Goal: Transaction & Acquisition: Download file/media

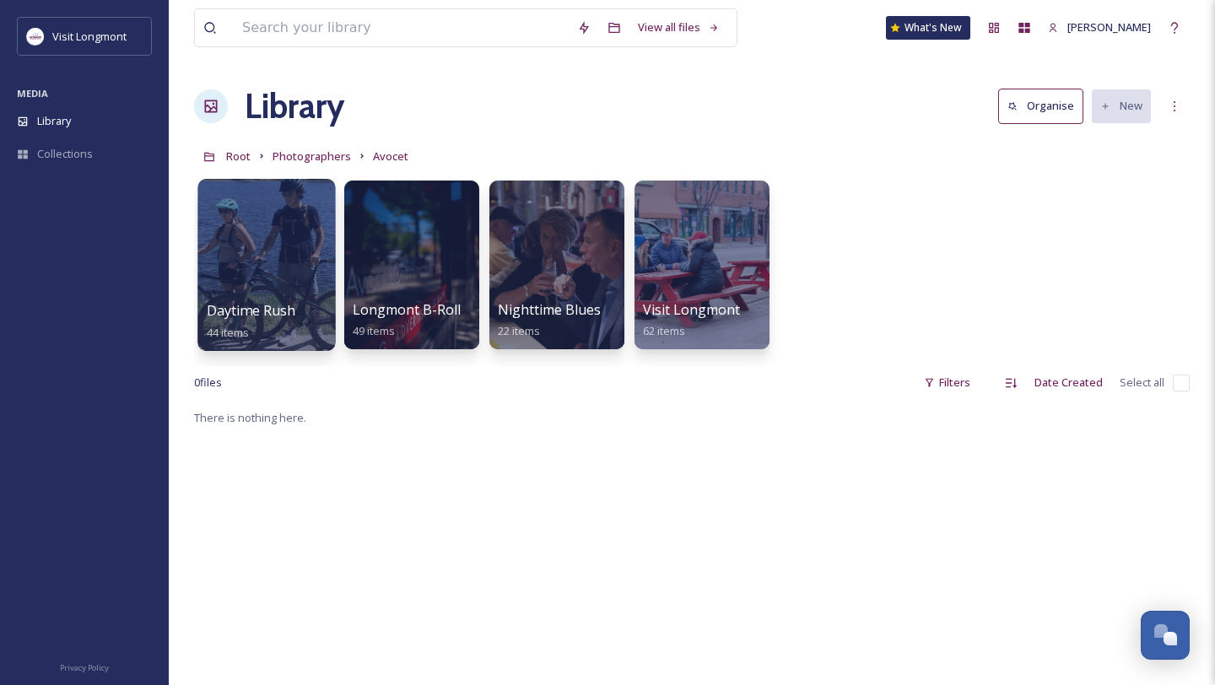
click at [289, 270] on div at bounding box center [266, 265] width 138 height 172
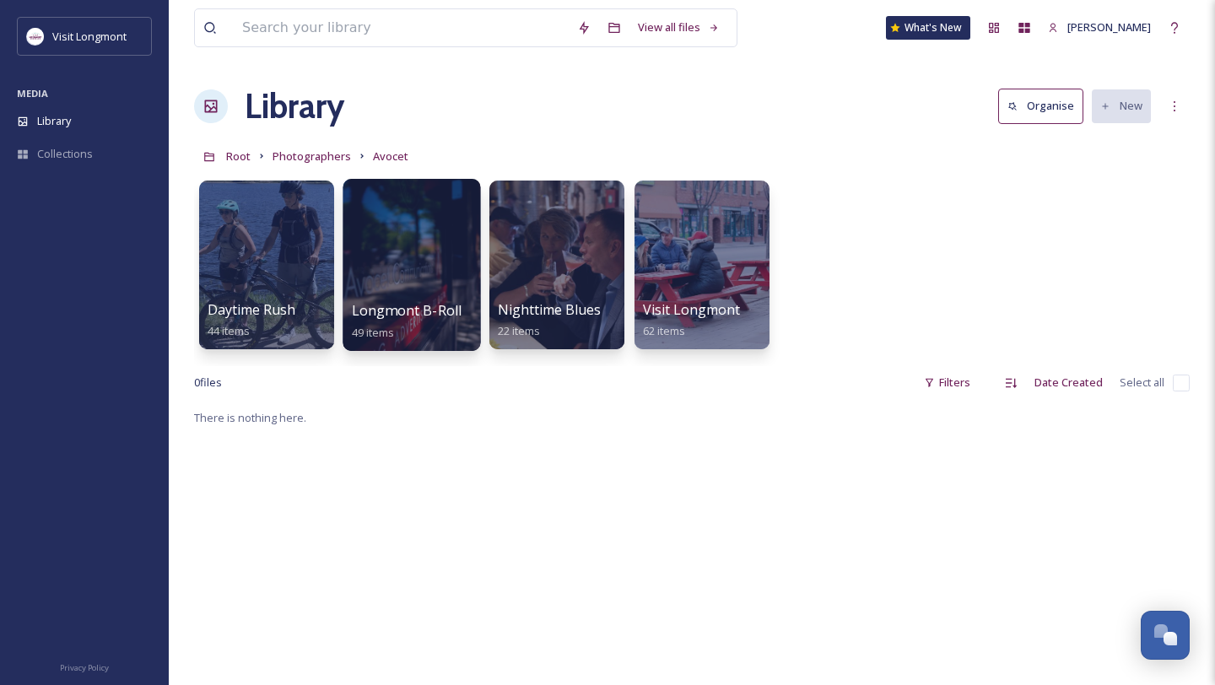
click at [422, 241] on div at bounding box center [412, 265] width 138 height 172
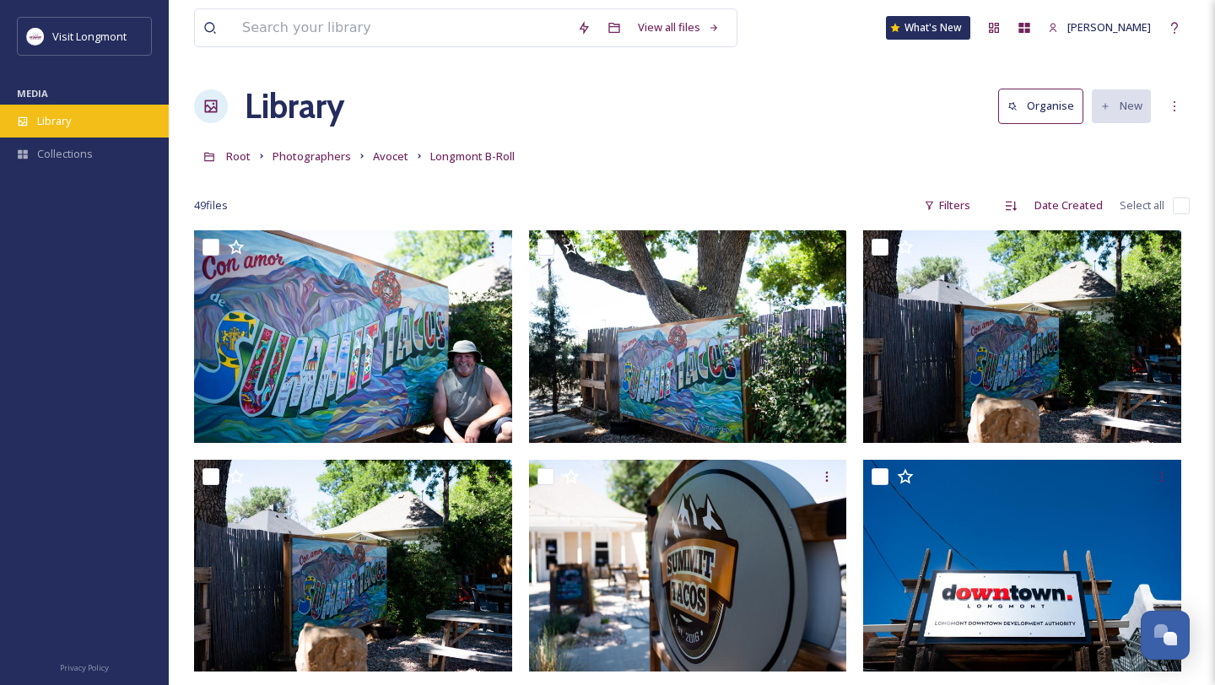
click at [62, 125] on span "Library" at bounding box center [54, 121] width 34 height 16
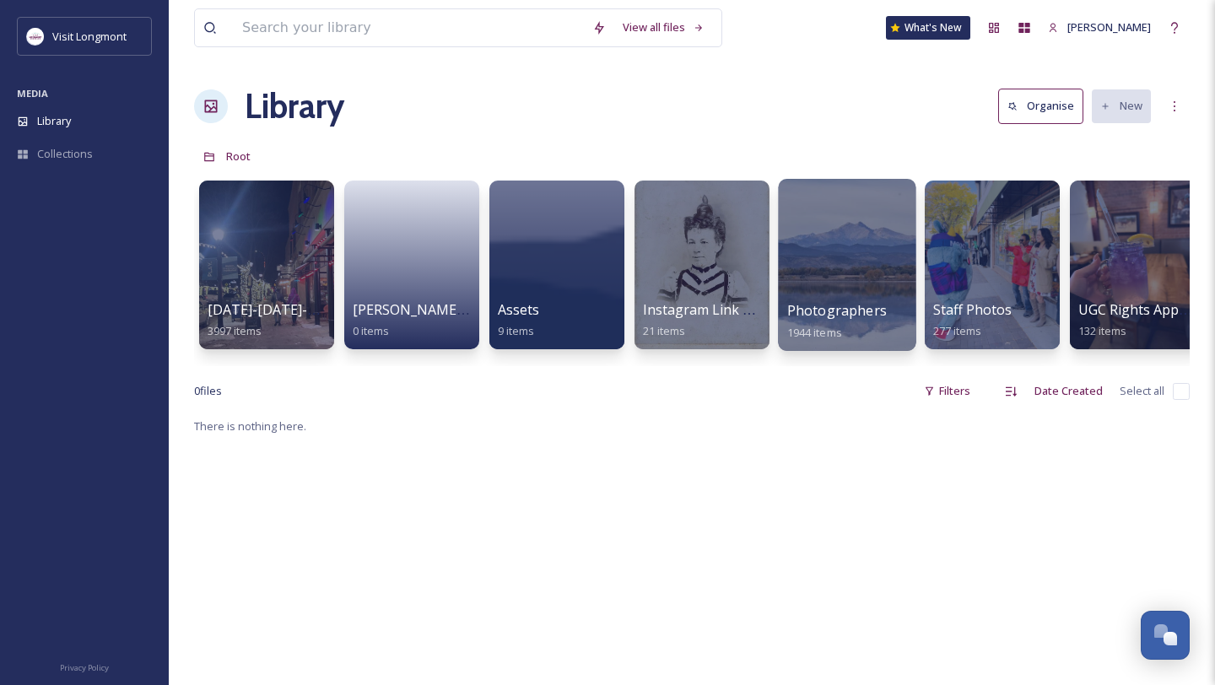
click at [860, 304] on span "Photographers" at bounding box center [837, 310] width 100 height 19
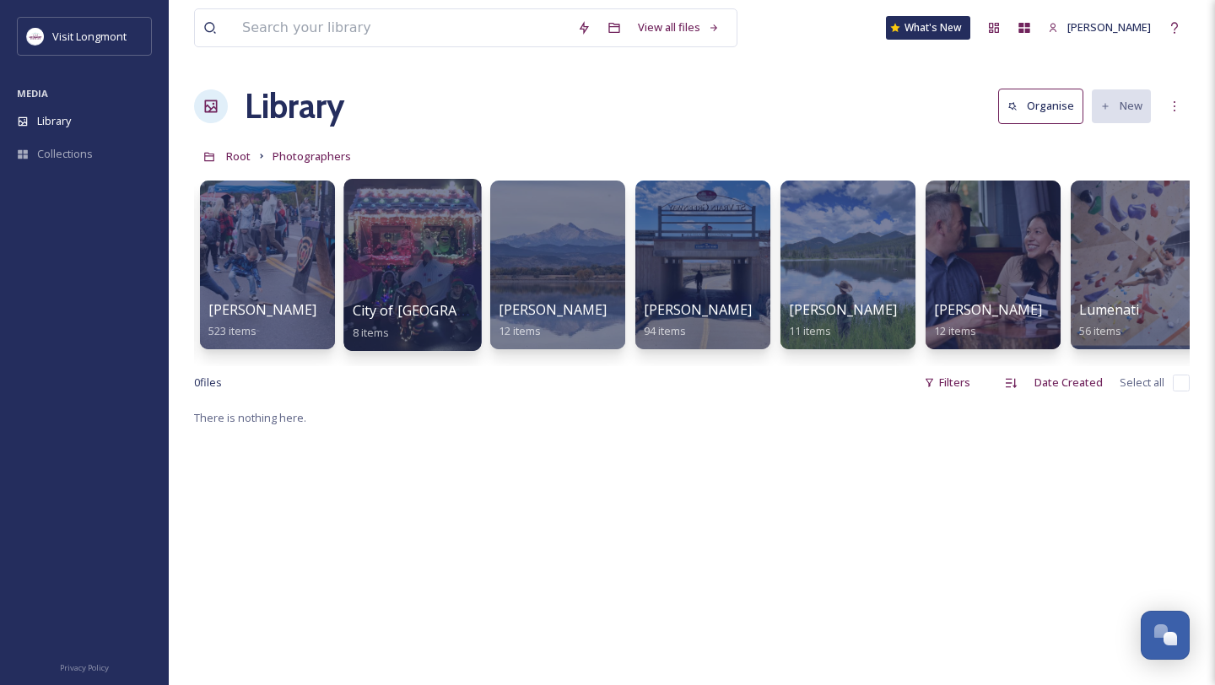
scroll to position [0, 437]
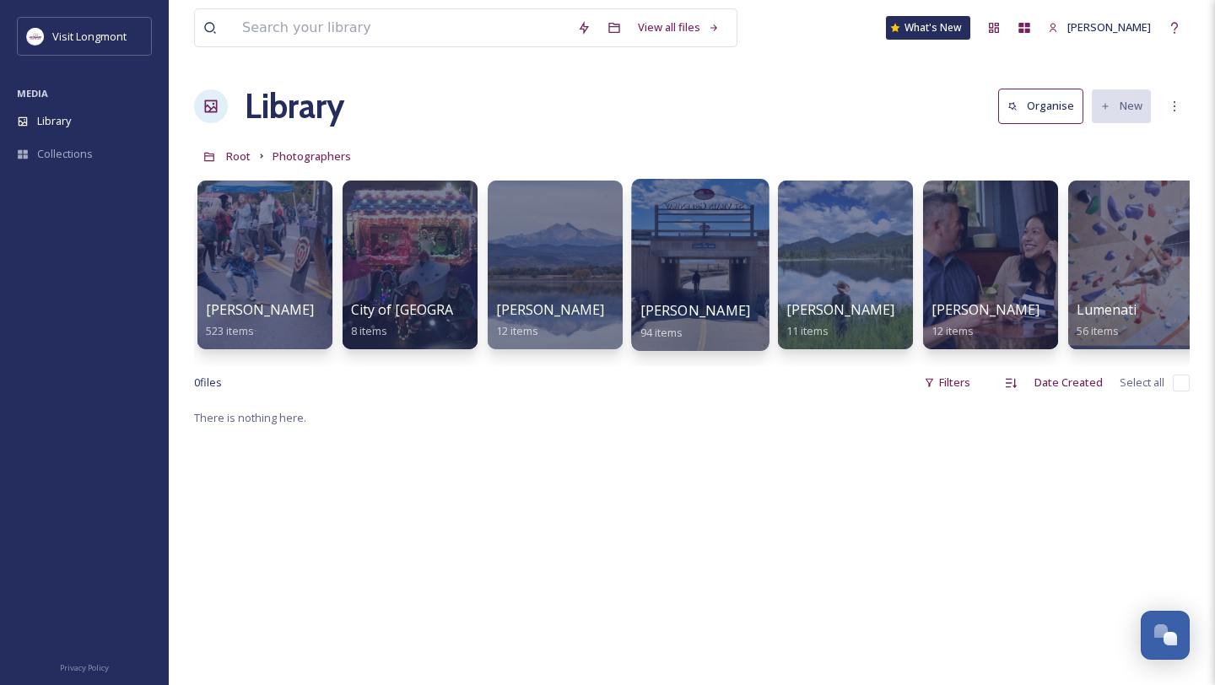
click at [641, 285] on div at bounding box center [700, 265] width 138 height 172
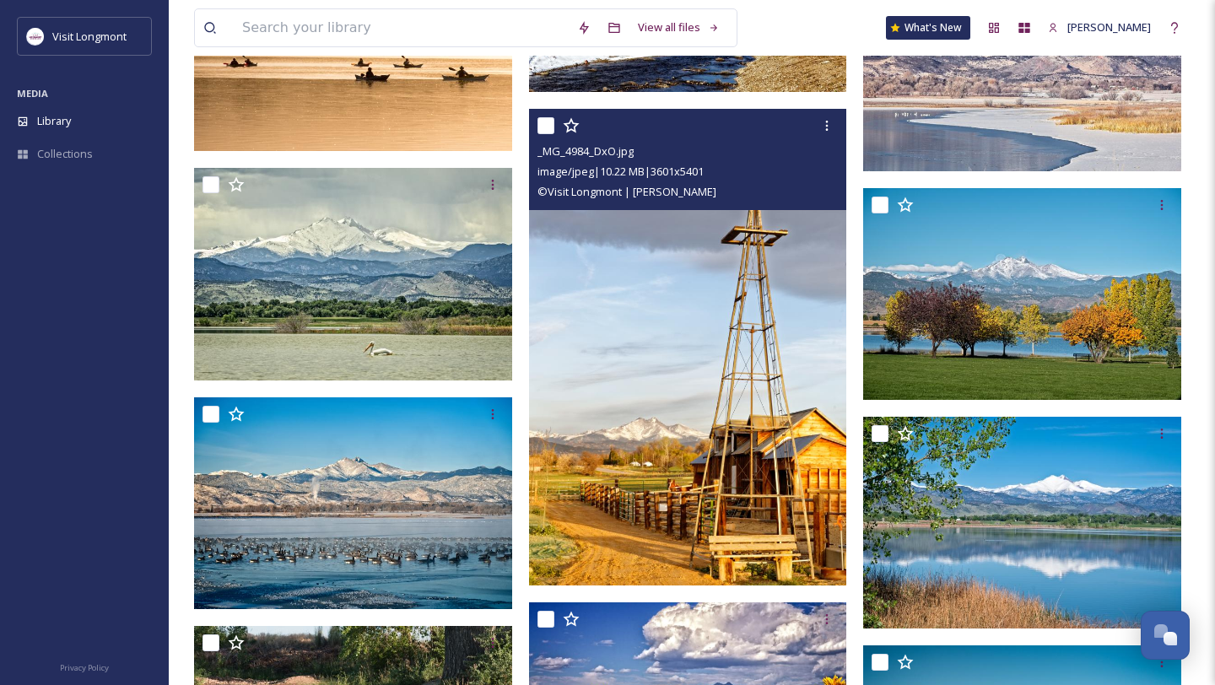
scroll to position [3531, 0]
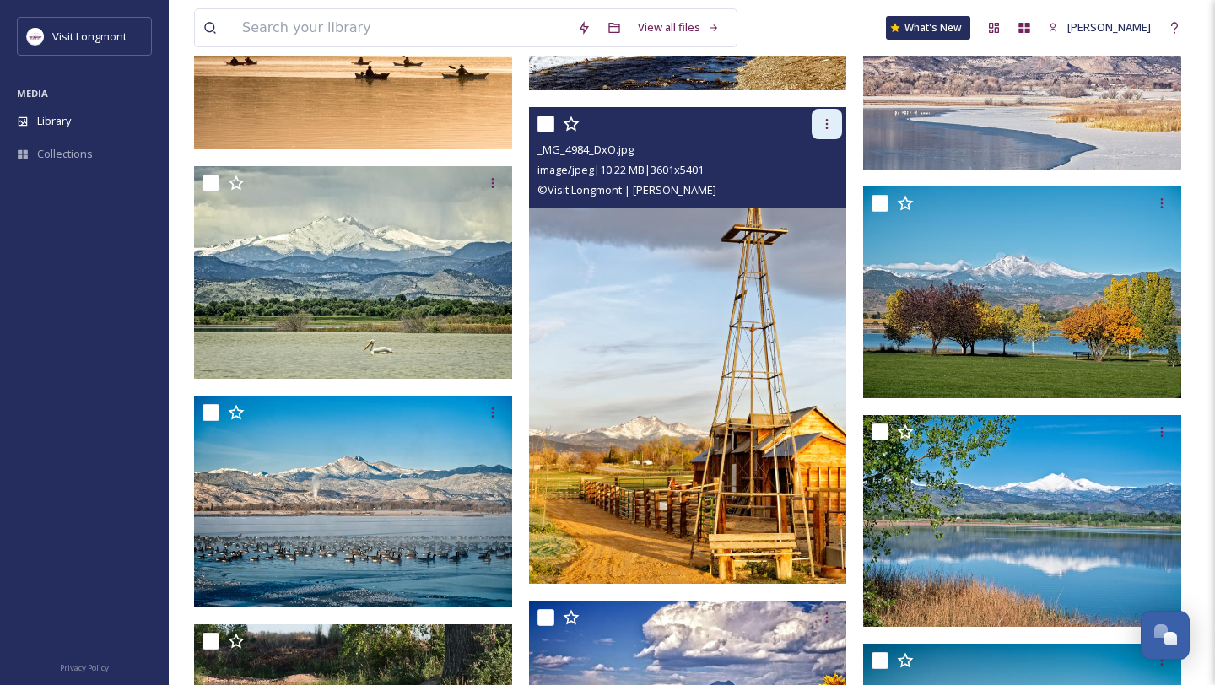
click at [818, 133] on div at bounding box center [827, 124] width 30 height 30
click at [813, 197] on span "Download" at bounding box center [806, 194] width 51 height 16
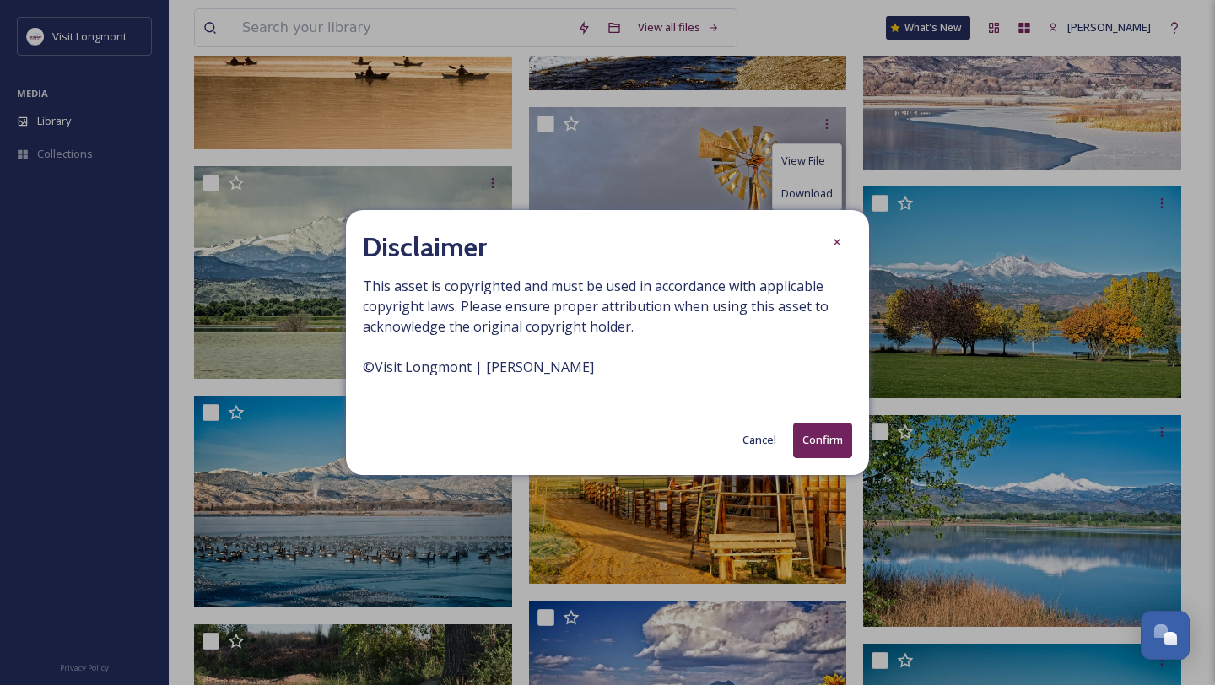
click at [808, 454] on button "Confirm" at bounding box center [822, 440] width 59 height 35
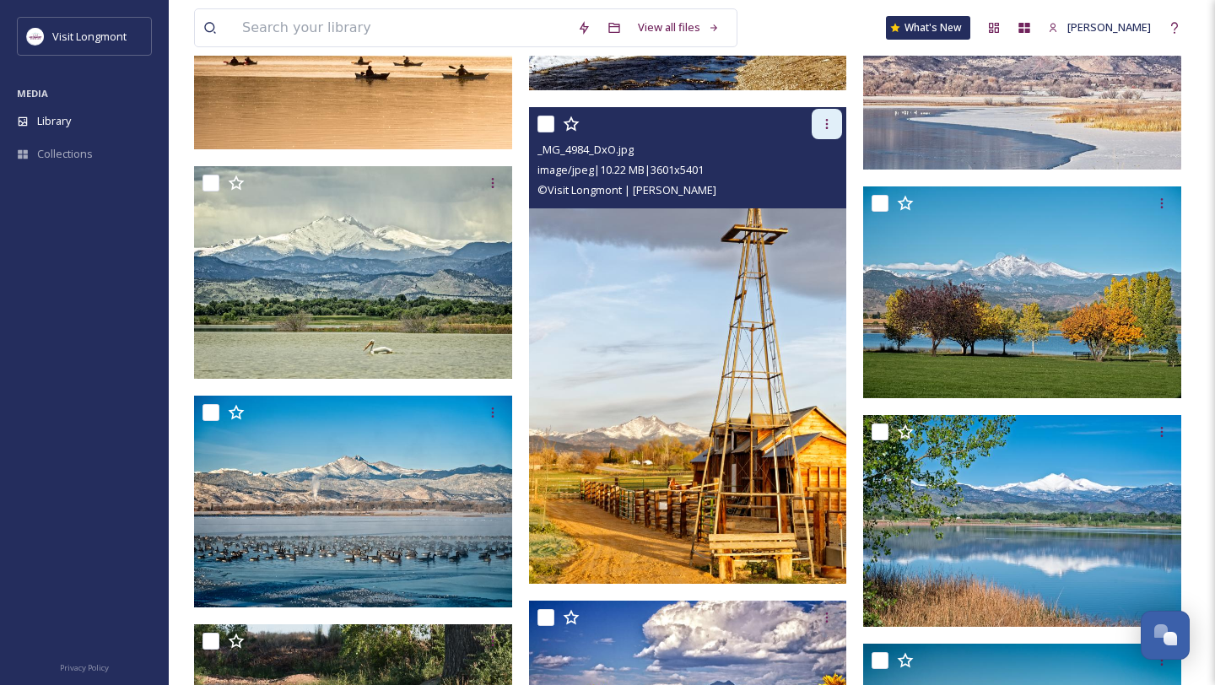
click at [831, 122] on icon at bounding box center [826, 123] width 13 height 13
click at [824, 195] on span "Download" at bounding box center [806, 194] width 51 height 16
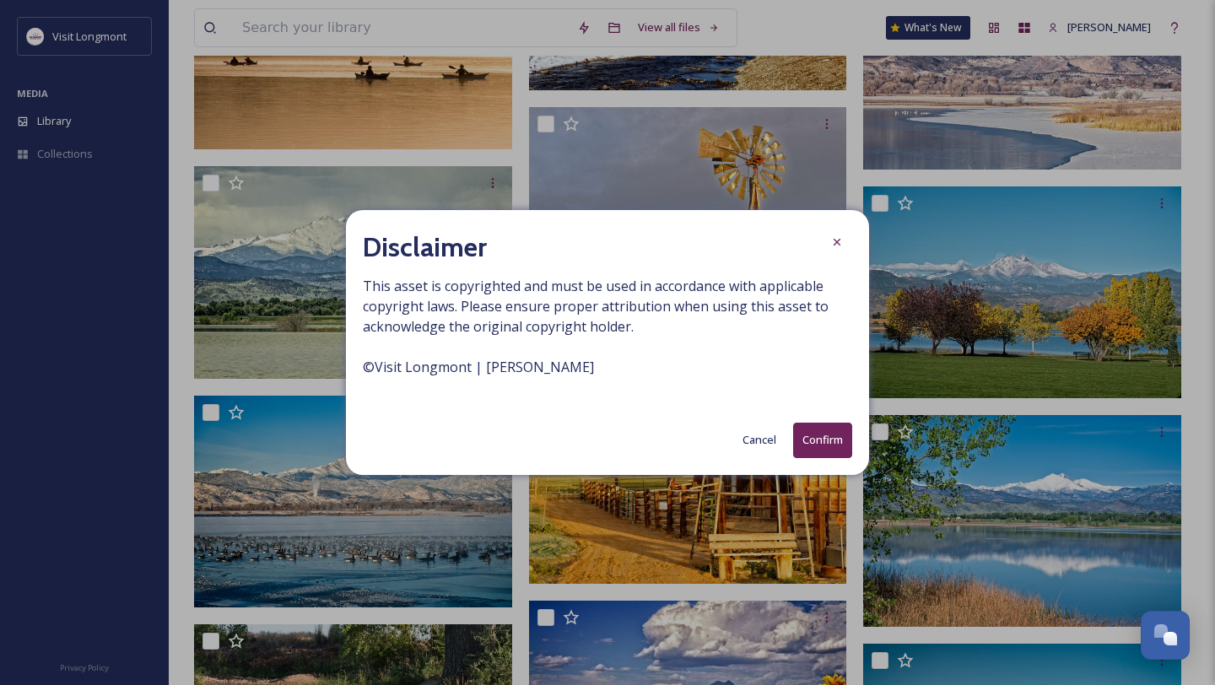
drag, startPoint x: 596, startPoint y: 370, endPoint x: 360, endPoint y: 375, distance: 235.4
click at [360, 375] on div "Disclaimer This asset is copyrighted and must be used in accordance with applic…" at bounding box center [607, 342] width 523 height 264
click at [359, 365] on div "Disclaimer This asset is copyrighted and must be used in accordance with applic…" at bounding box center [607, 342] width 523 height 264
copy span "© Visit Longmont | Gerardo Brucker"
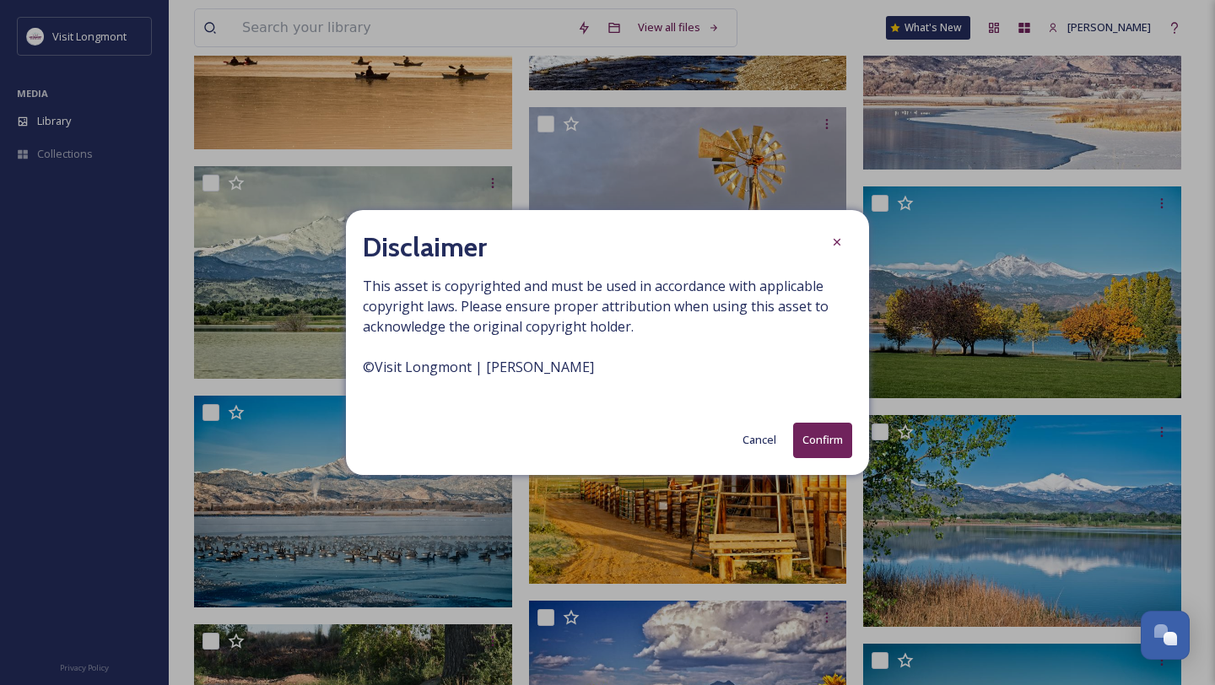
click at [836, 242] on icon at bounding box center [836, 242] width 7 height 7
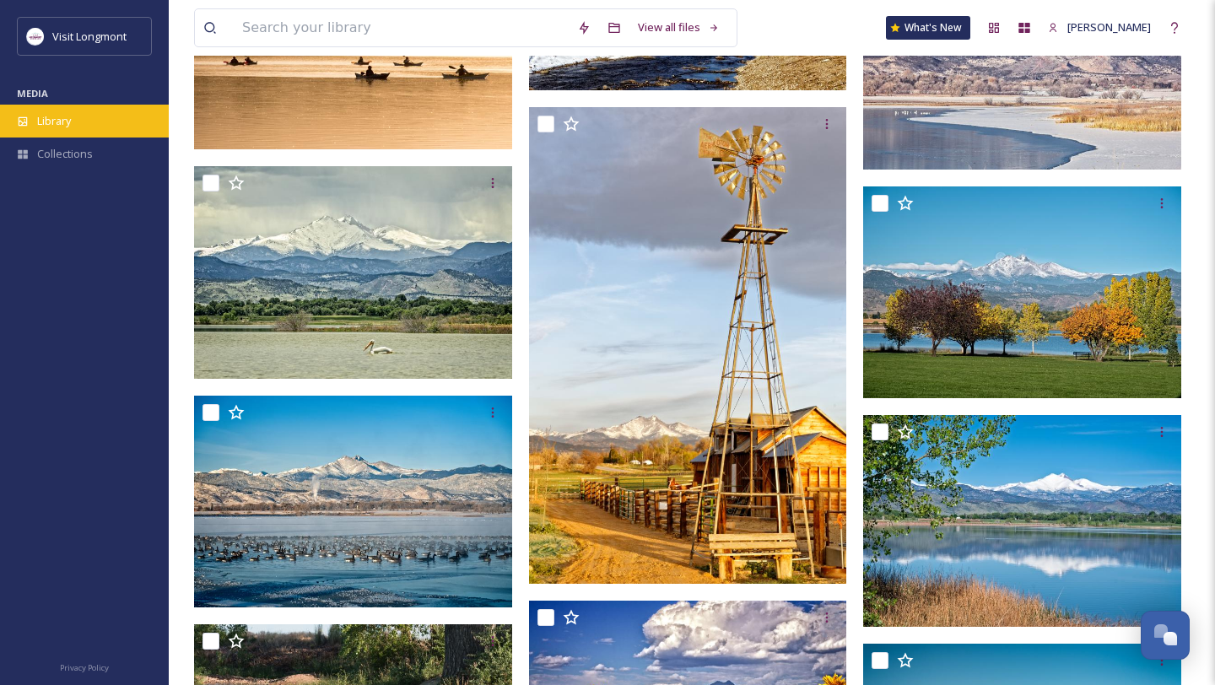
click at [102, 118] on div "Library" at bounding box center [84, 121] width 169 height 33
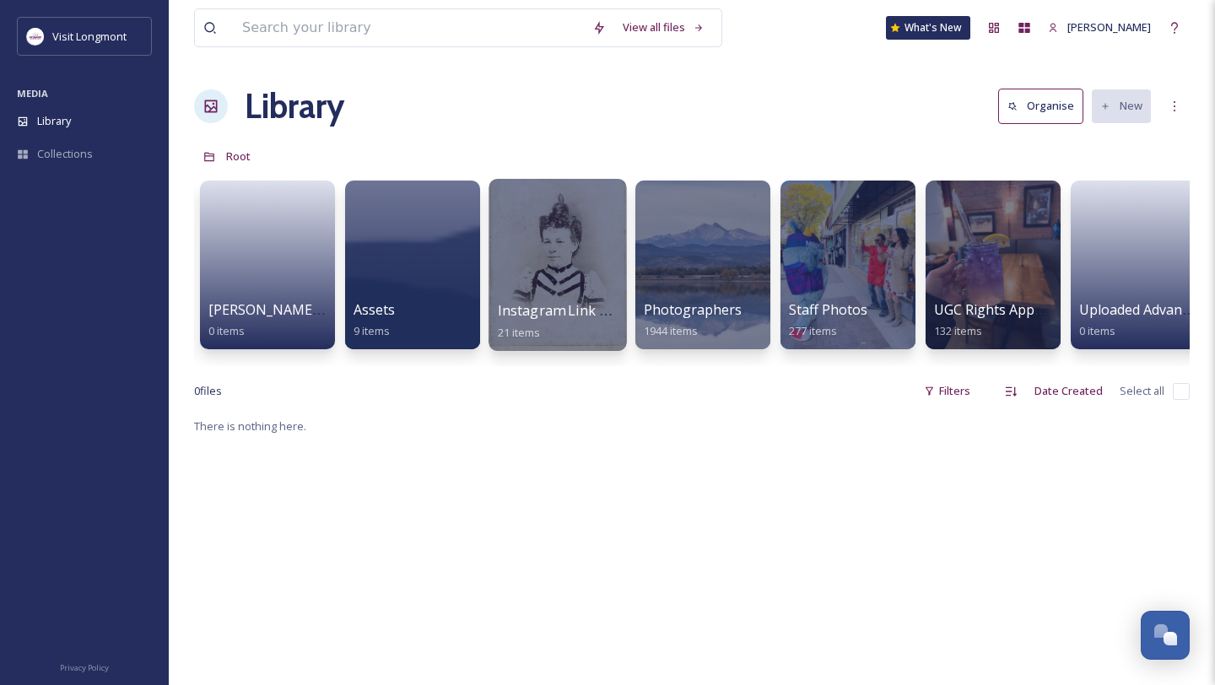
scroll to position [0, 294]
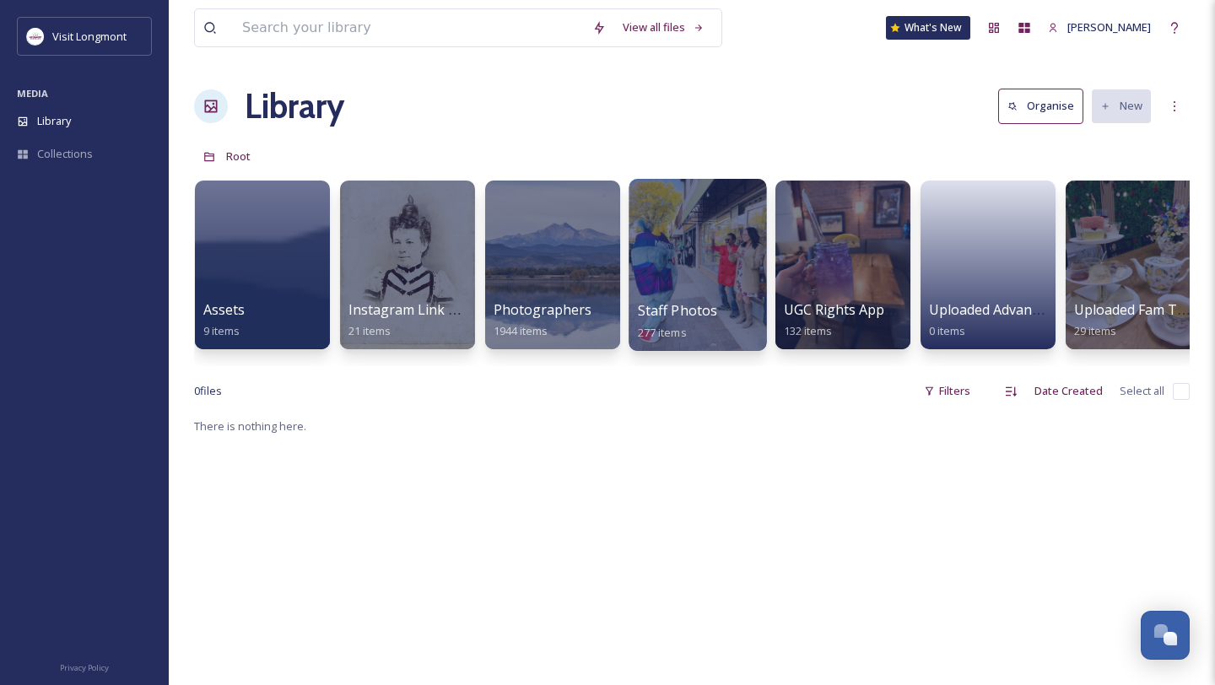
click at [707, 298] on div at bounding box center [697, 265] width 138 height 172
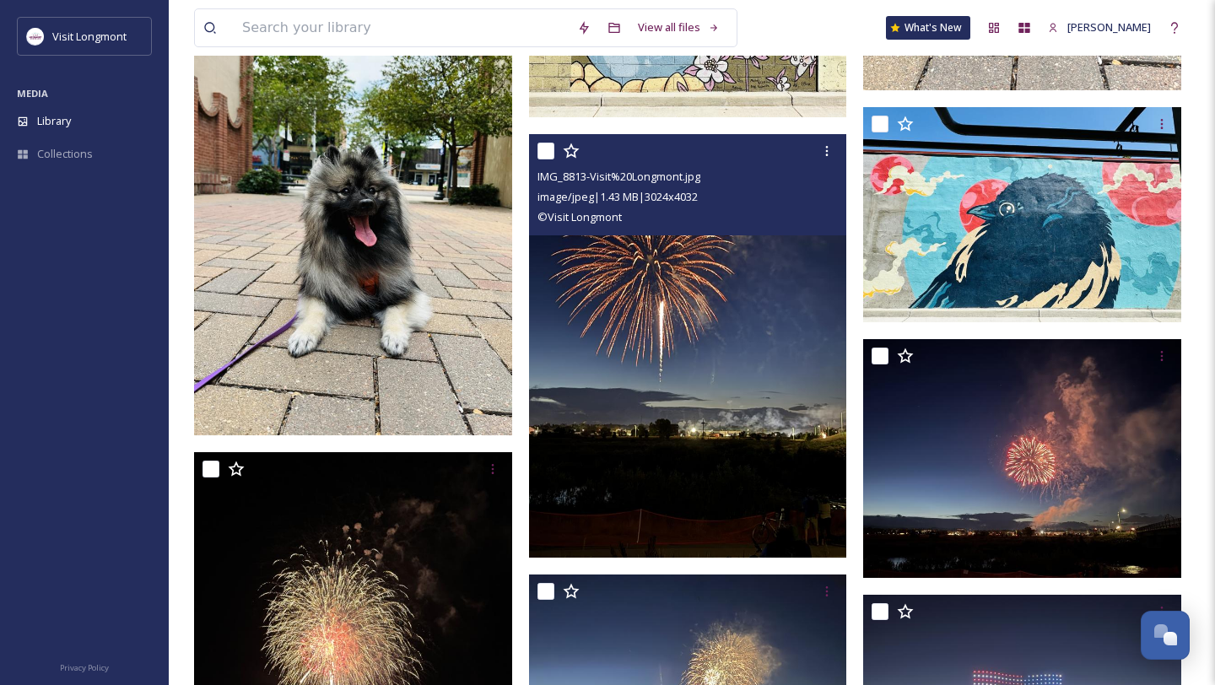
scroll to position [1986, 0]
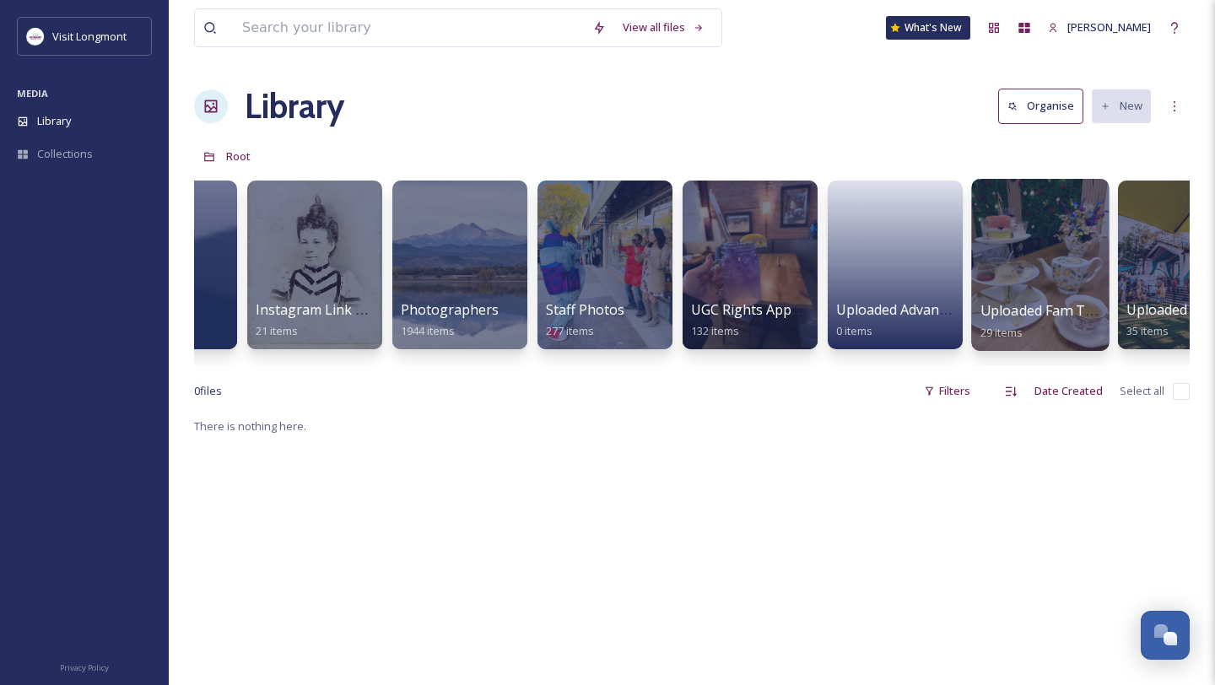
scroll to position [0, 456]
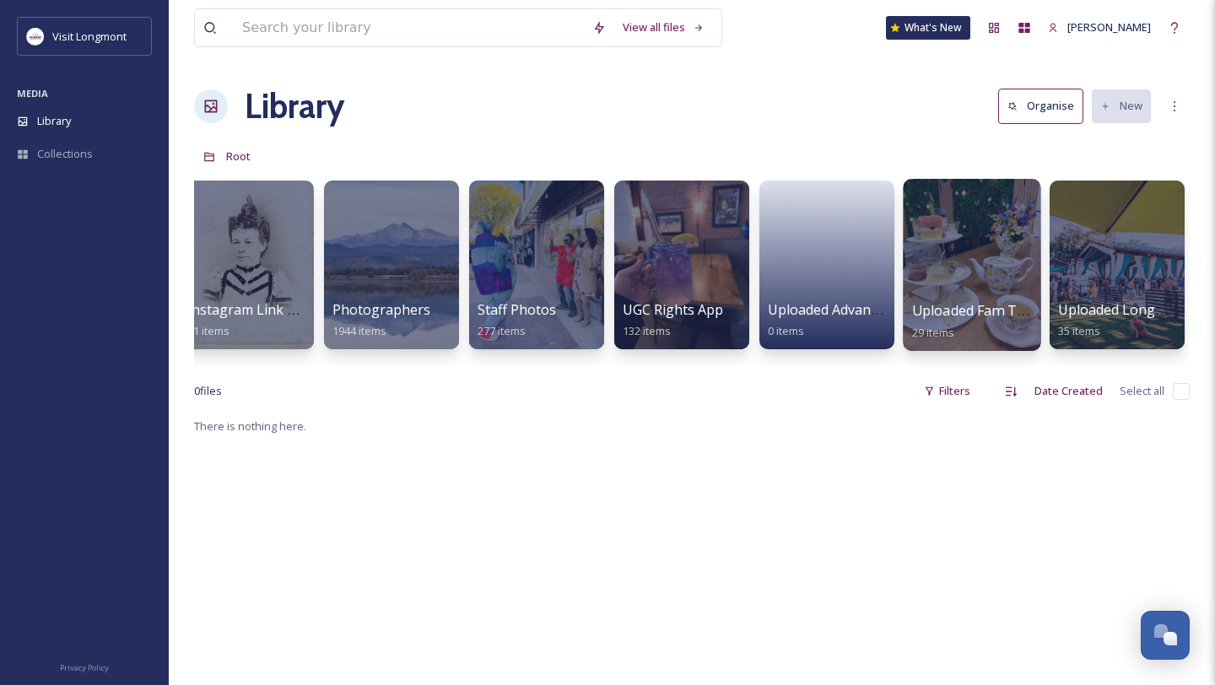
click at [995, 292] on div at bounding box center [972, 265] width 138 height 172
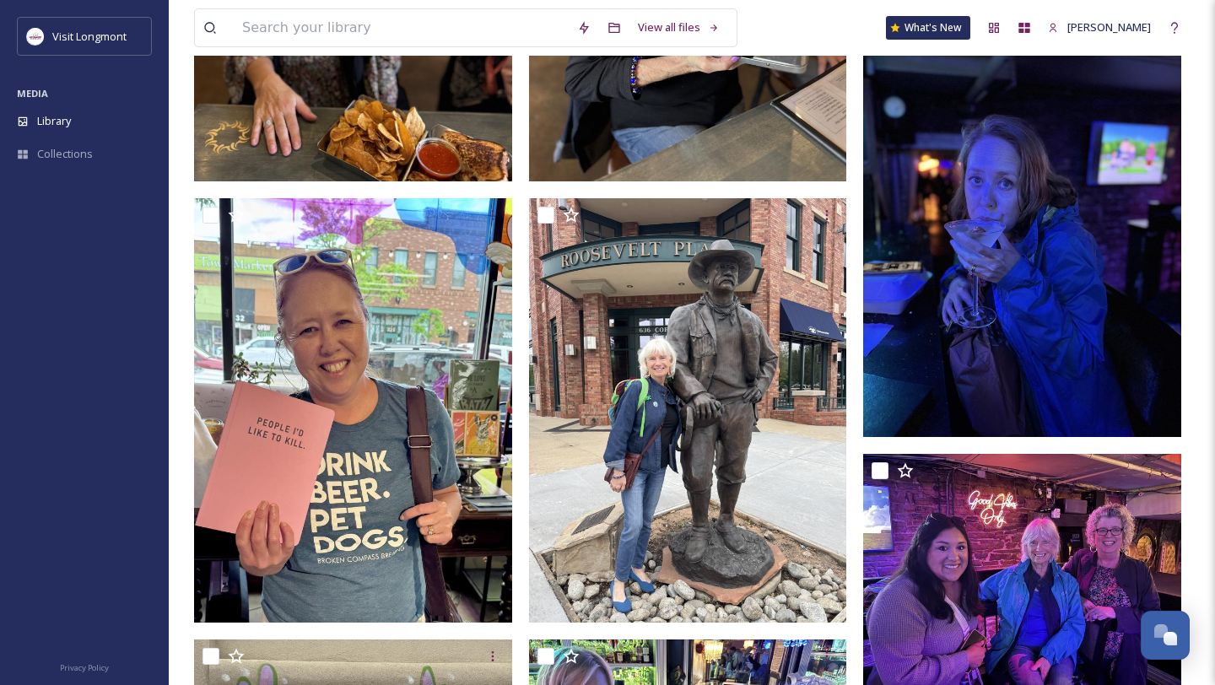
scroll to position [2475, 0]
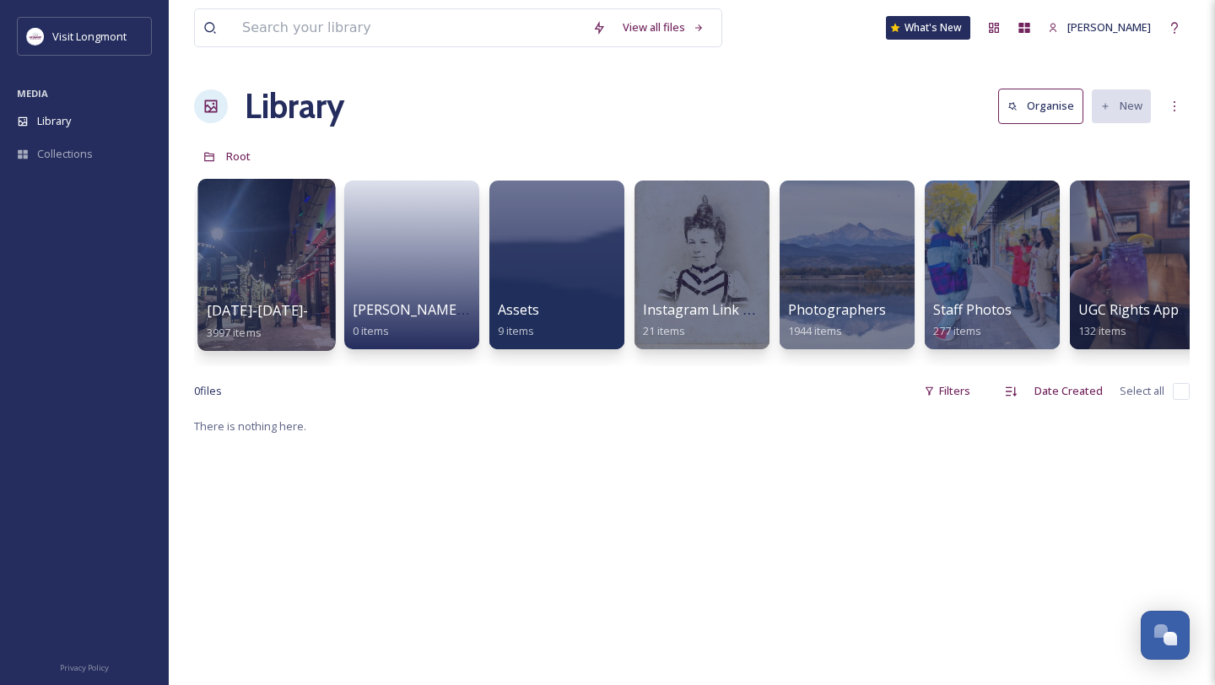
click at [288, 252] on div at bounding box center [266, 265] width 138 height 172
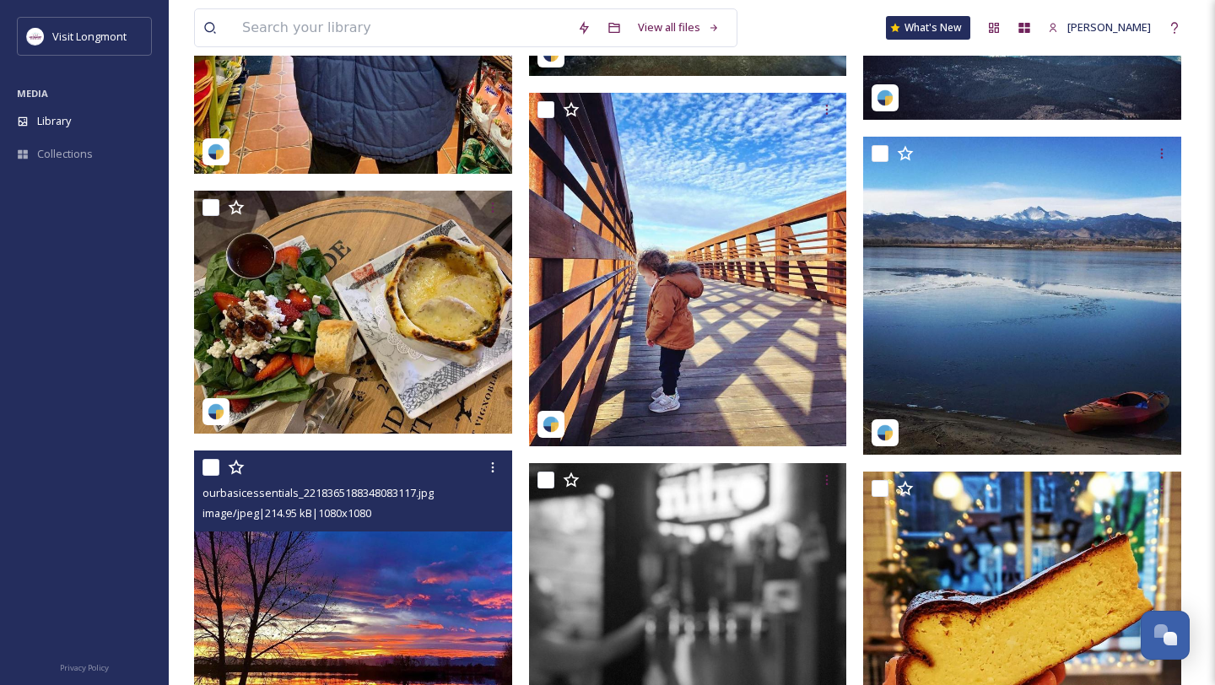
scroll to position [4640, 0]
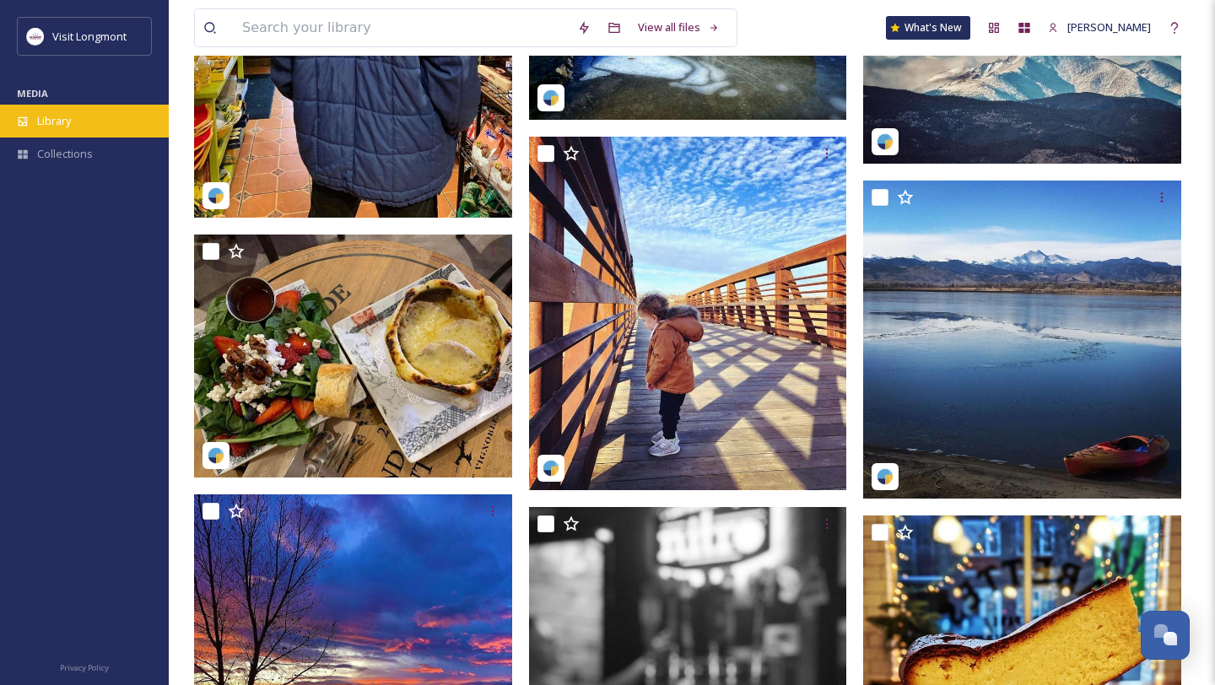
click at [52, 119] on span "Library" at bounding box center [54, 121] width 34 height 16
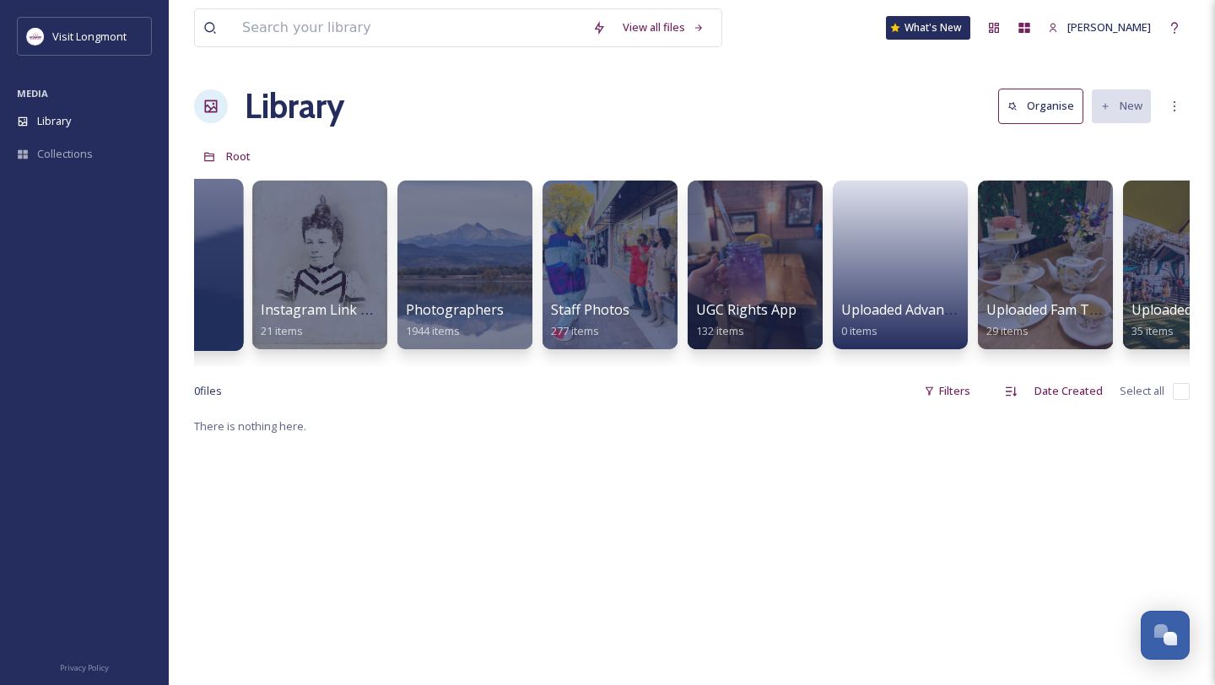
scroll to position [0, 456]
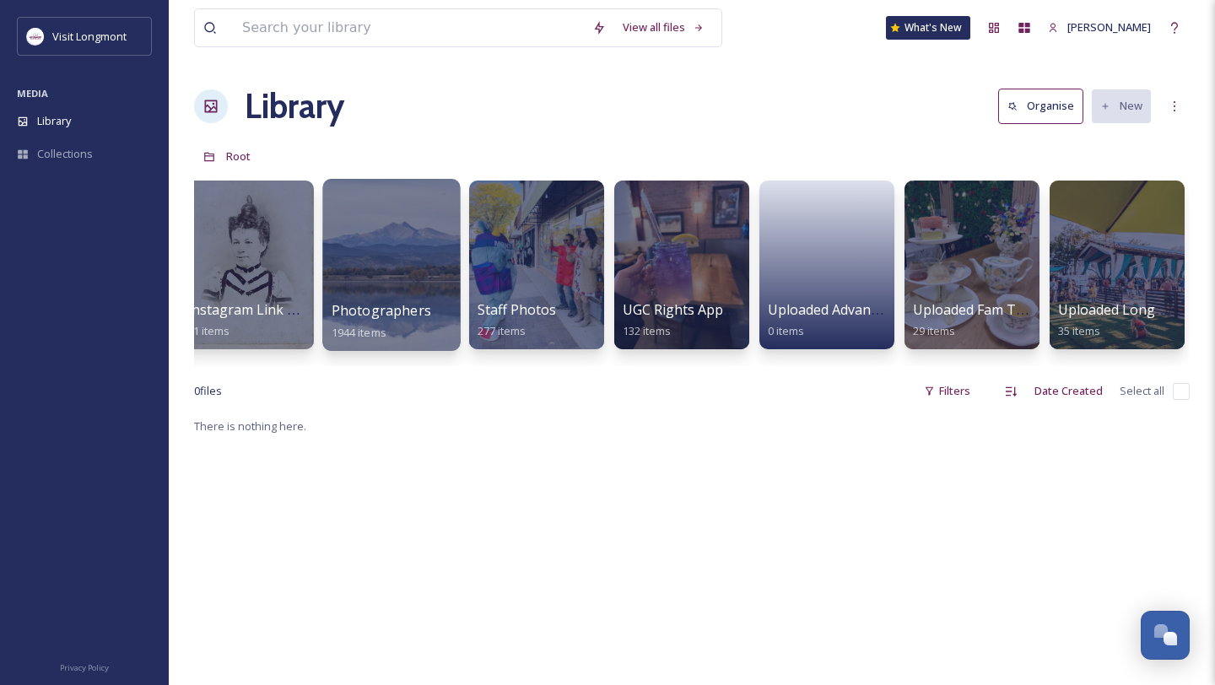
click at [429, 287] on div at bounding box center [391, 265] width 138 height 172
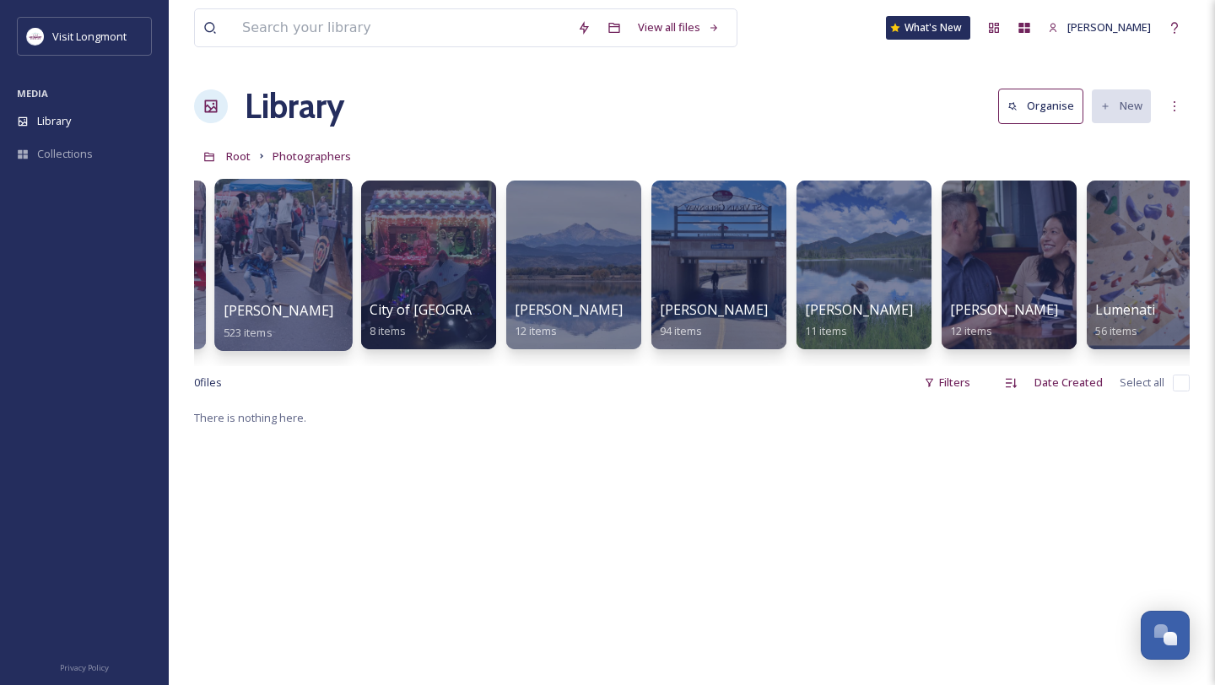
scroll to position [0, 419]
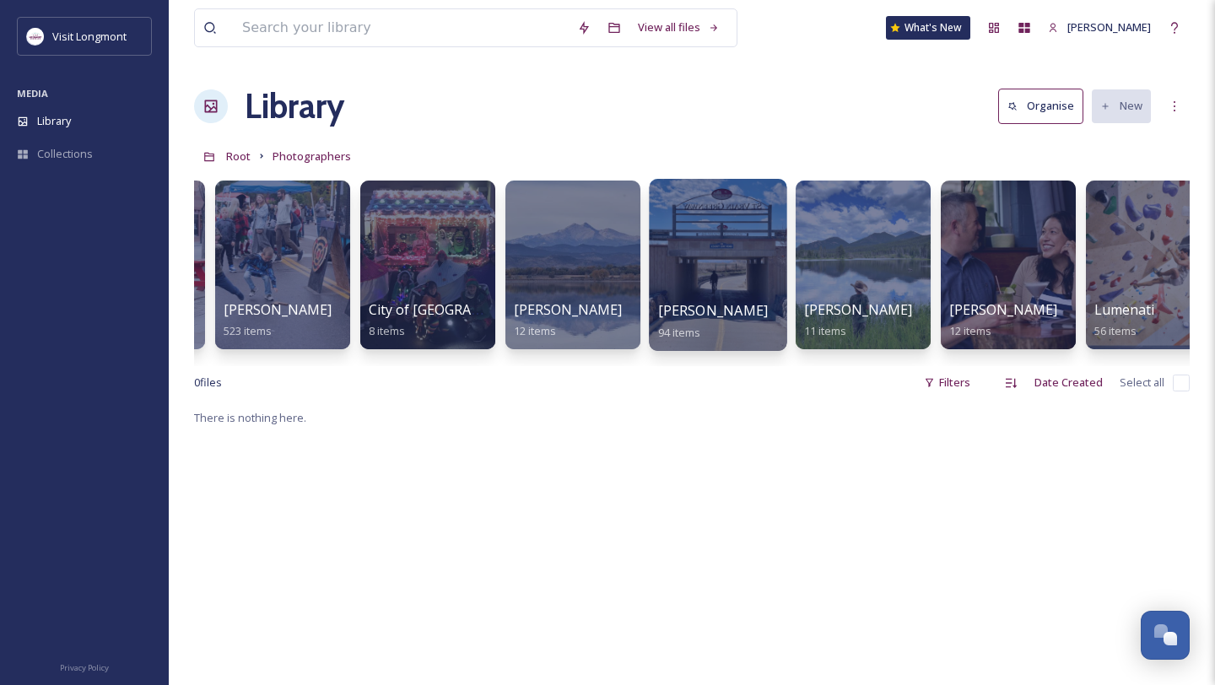
click at [728, 299] on div at bounding box center [718, 265] width 138 height 172
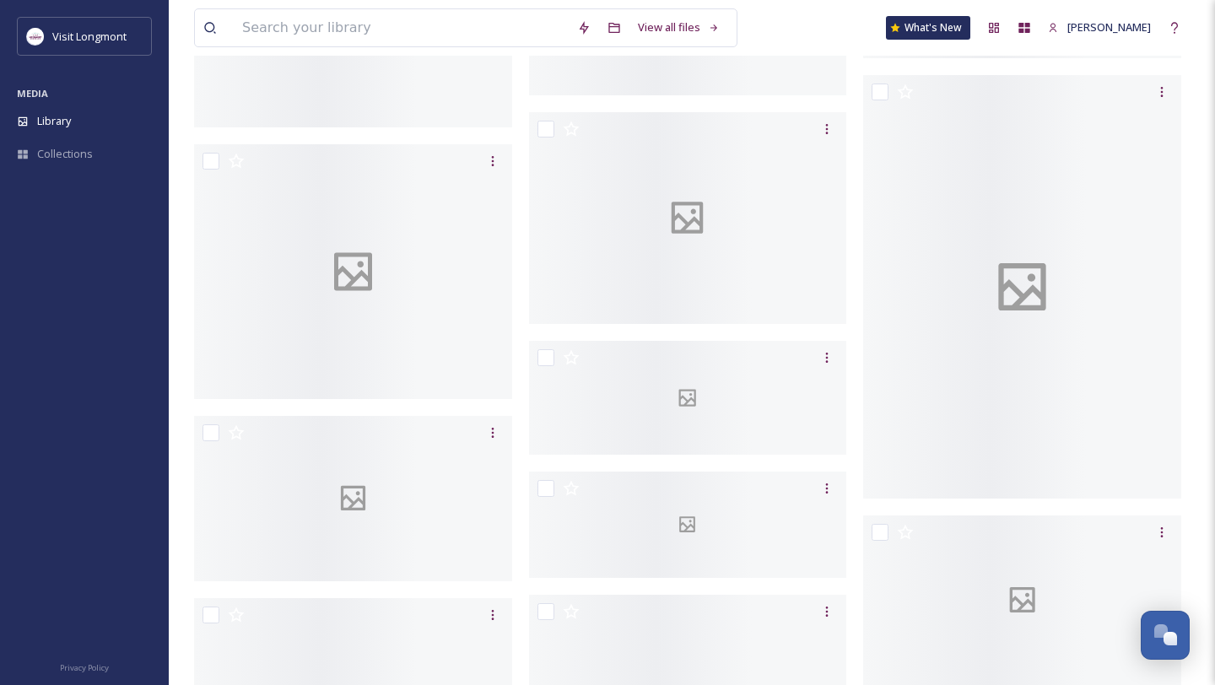
scroll to position [5292, 0]
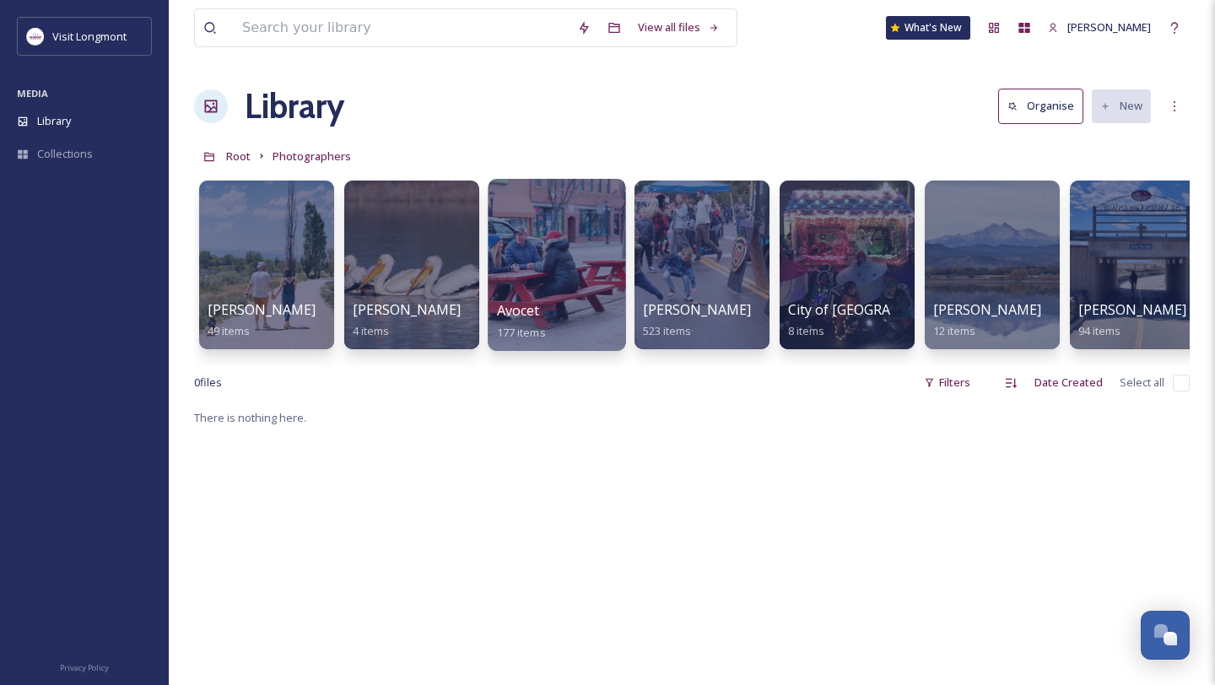
click at [574, 247] on div at bounding box center [557, 265] width 138 height 172
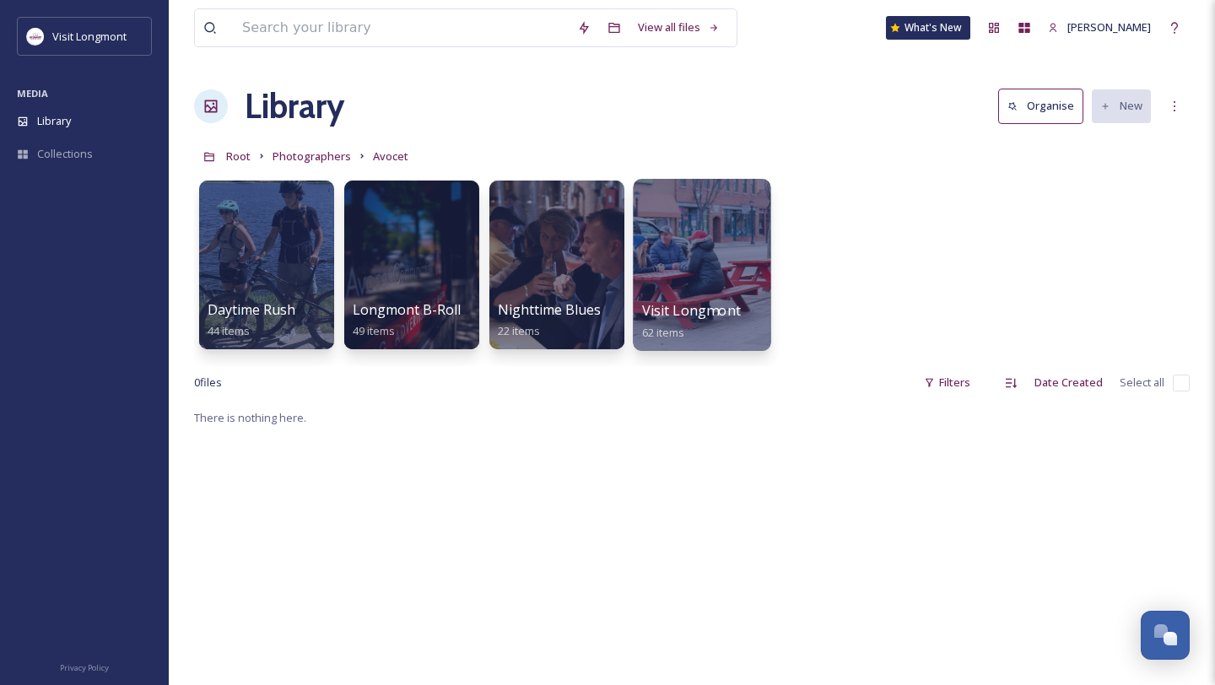
click at [679, 267] on div at bounding box center [702, 265] width 138 height 172
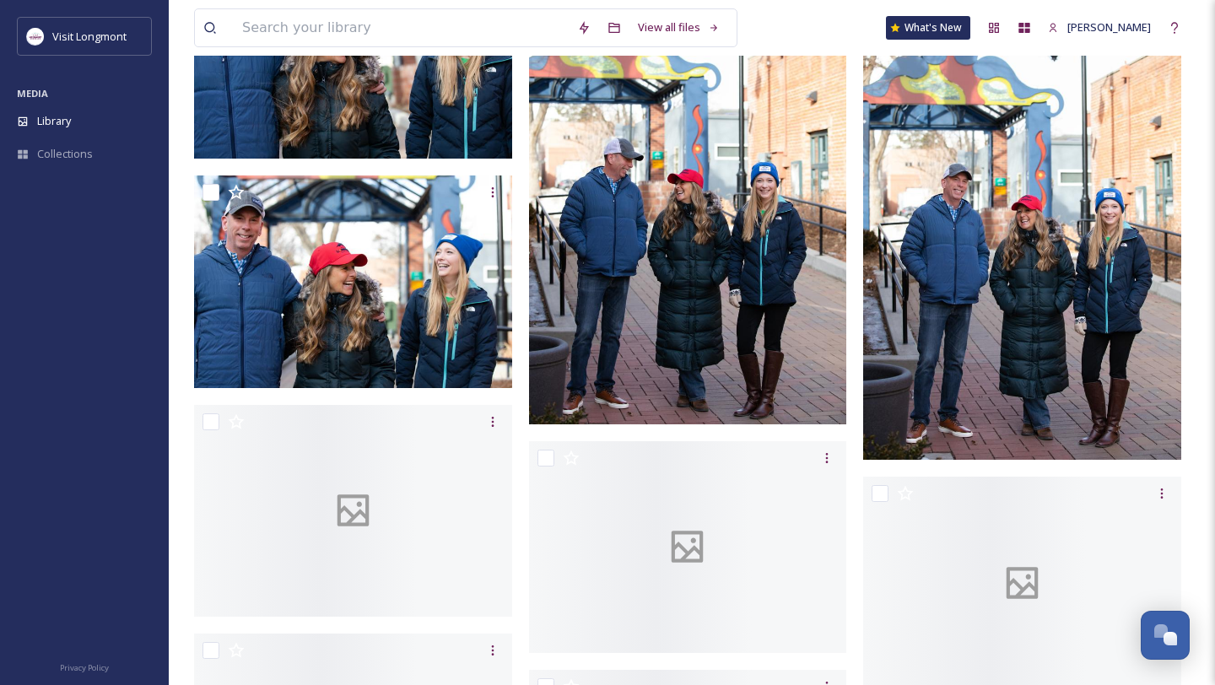
scroll to position [2873, 0]
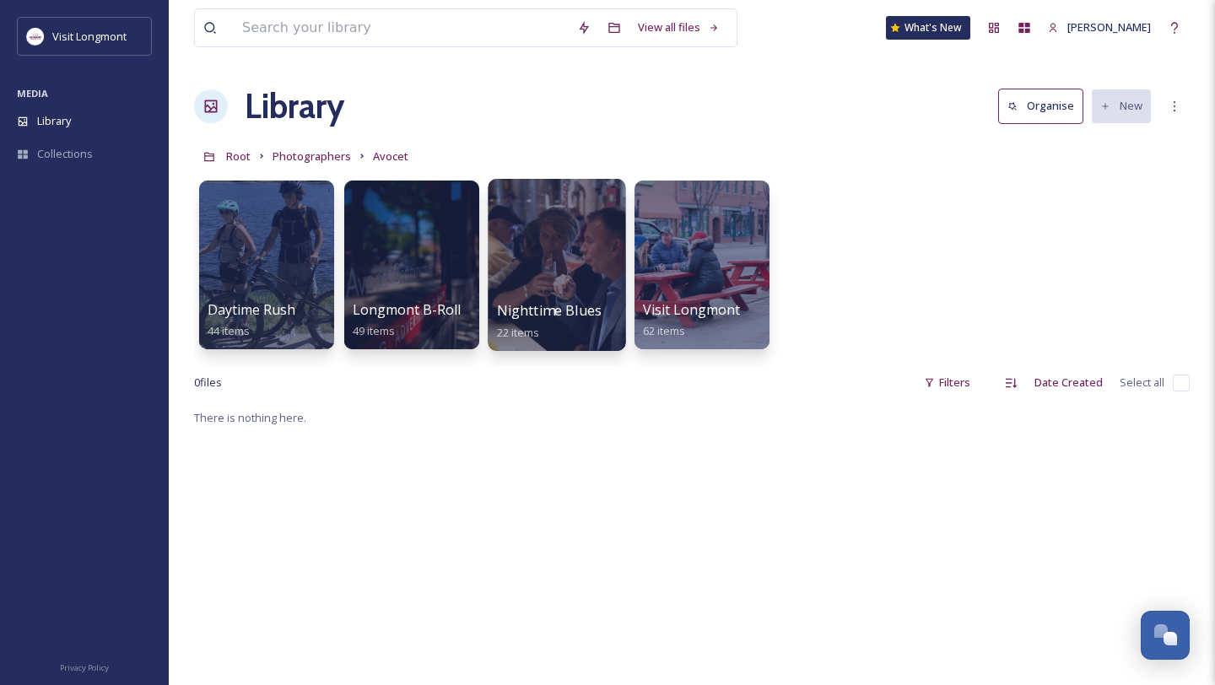
click at [553, 312] on span "Nighttime Blues" at bounding box center [549, 310] width 105 height 19
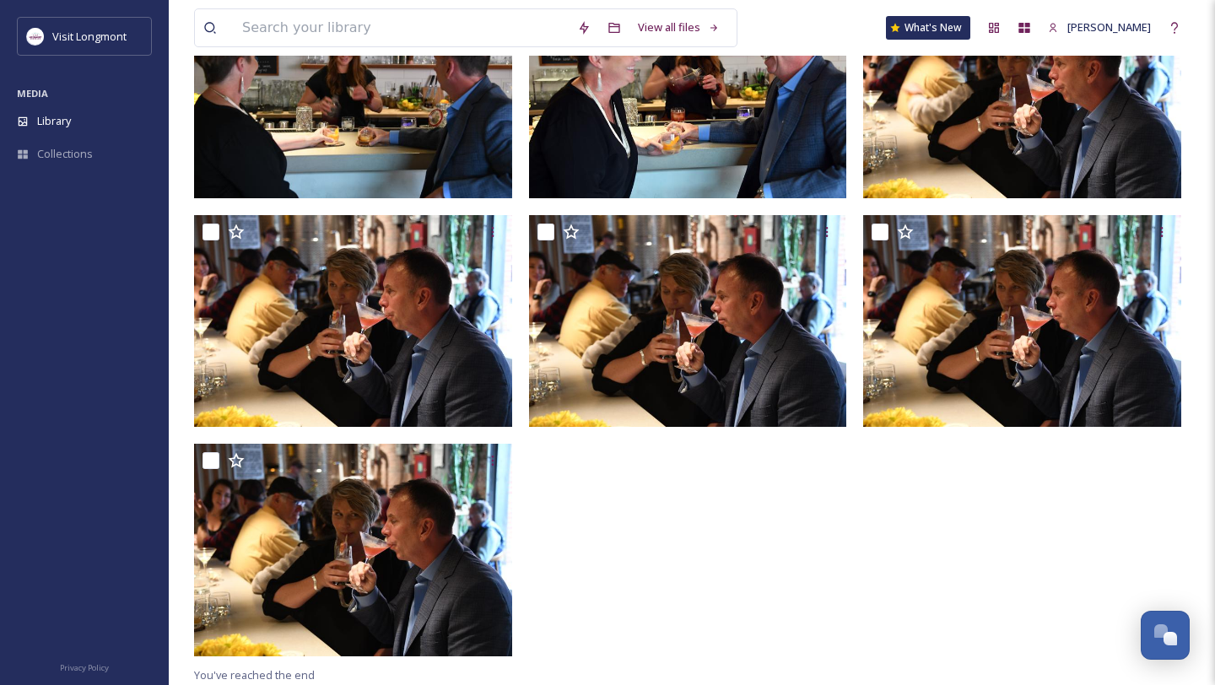
scroll to position [1389, 0]
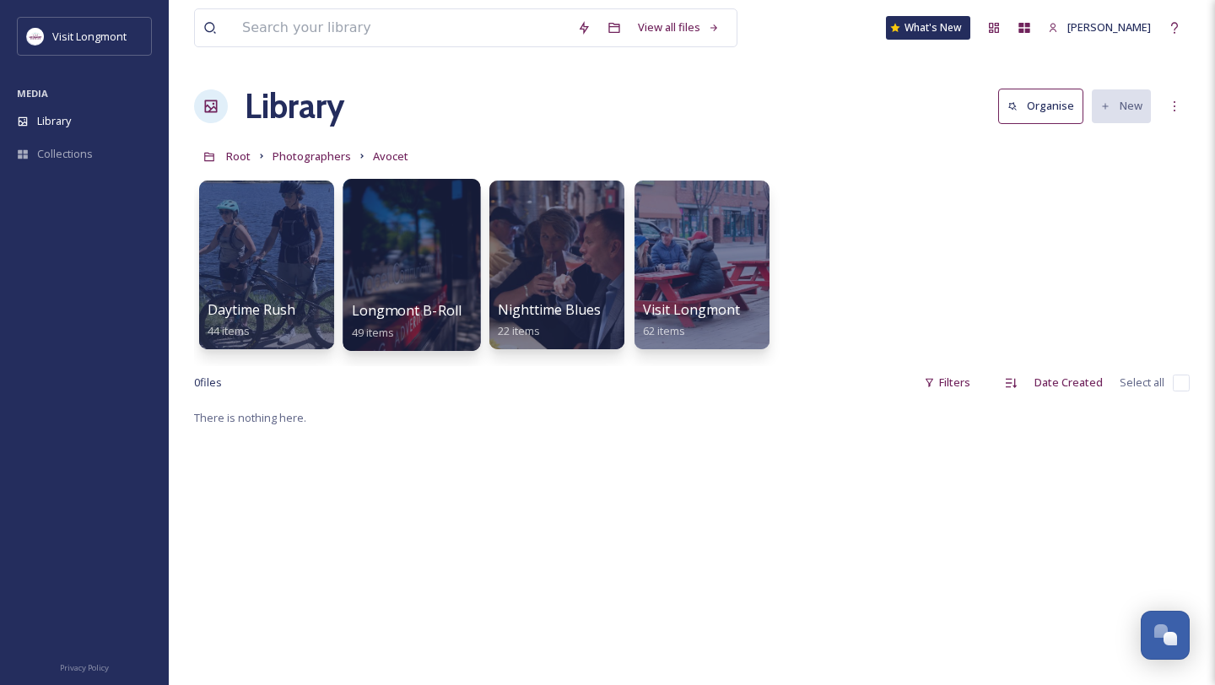
click at [423, 244] on div at bounding box center [412, 265] width 138 height 172
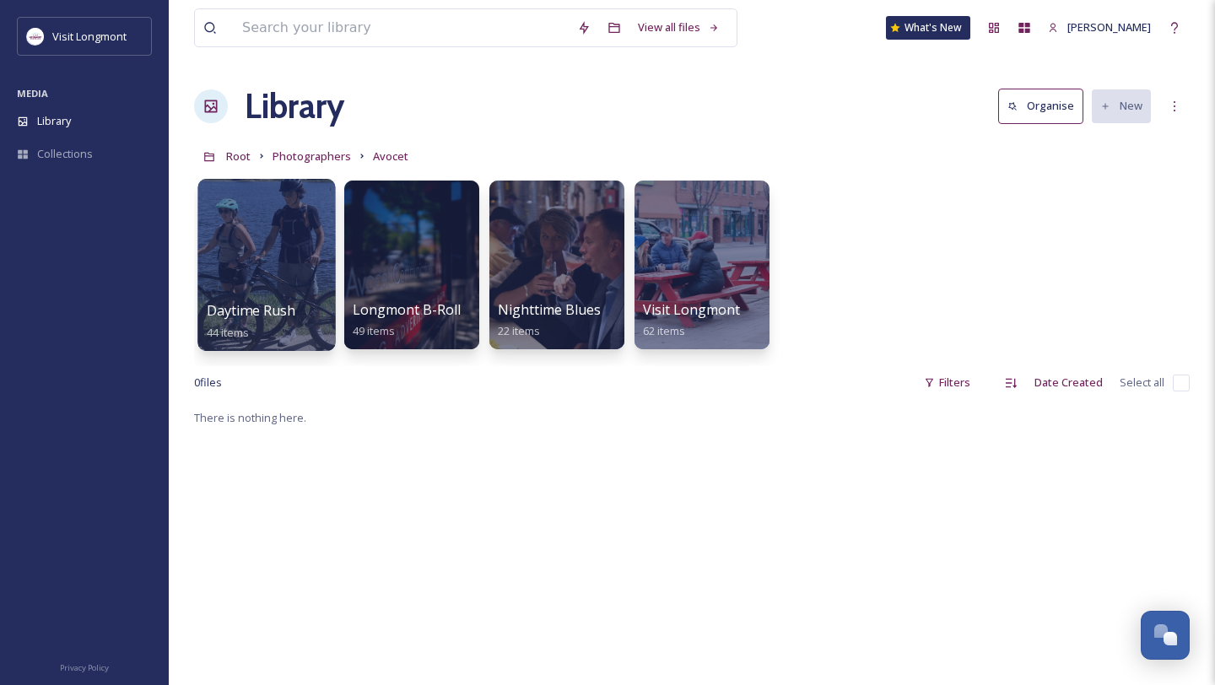
click at [246, 294] on div at bounding box center [266, 265] width 138 height 172
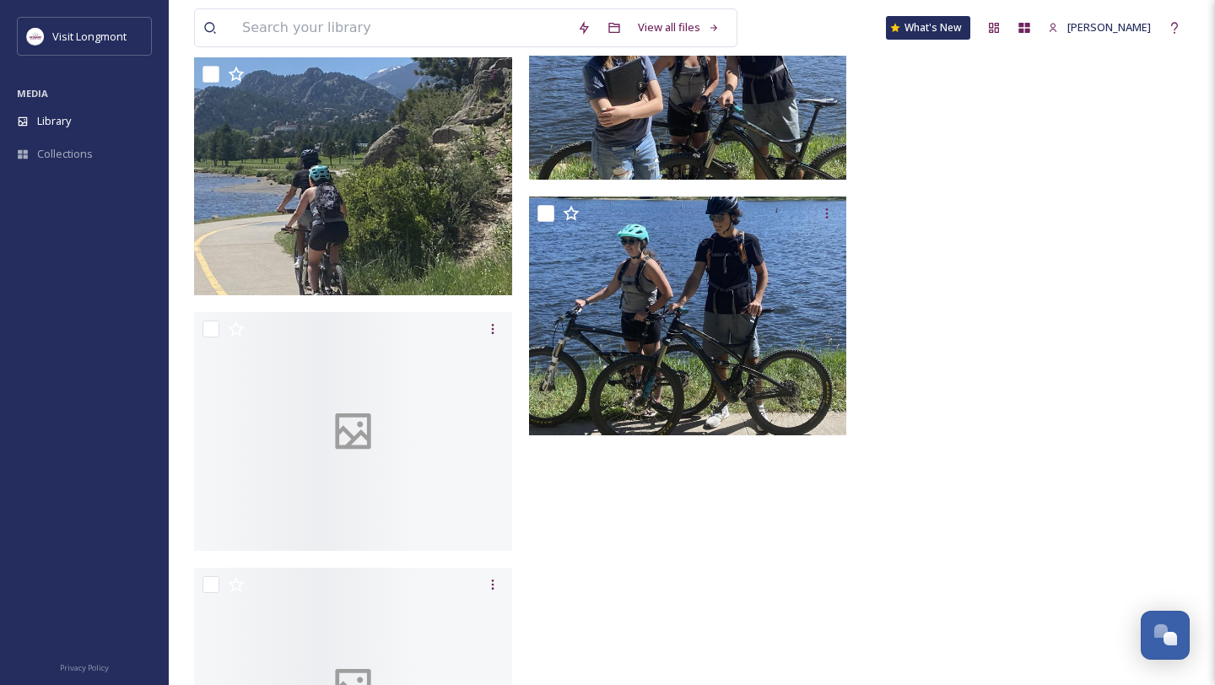
scroll to position [4502, 0]
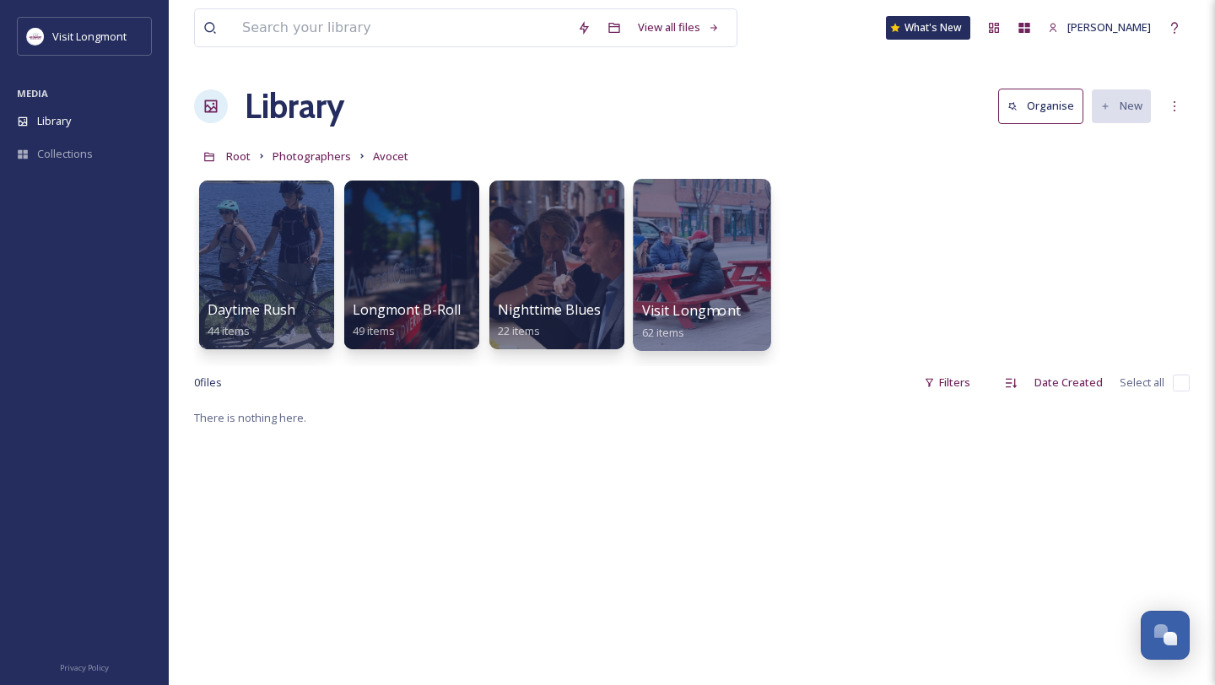
click at [688, 254] on div at bounding box center [702, 265] width 138 height 172
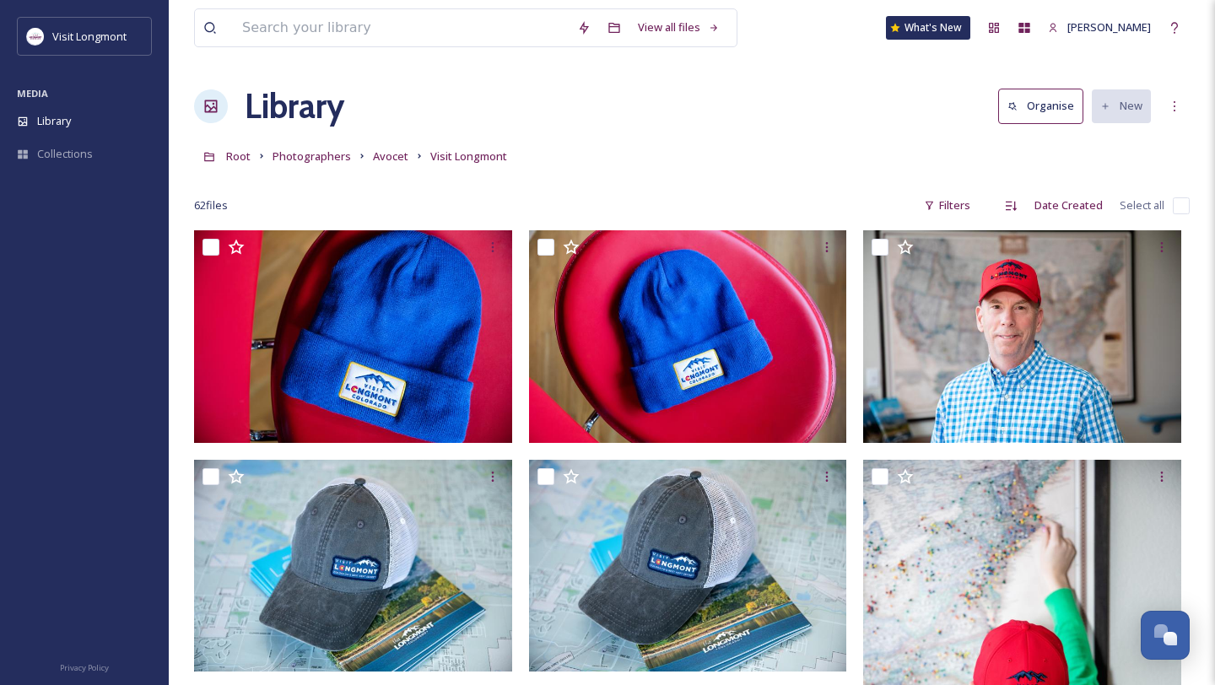
scroll to position [19, 0]
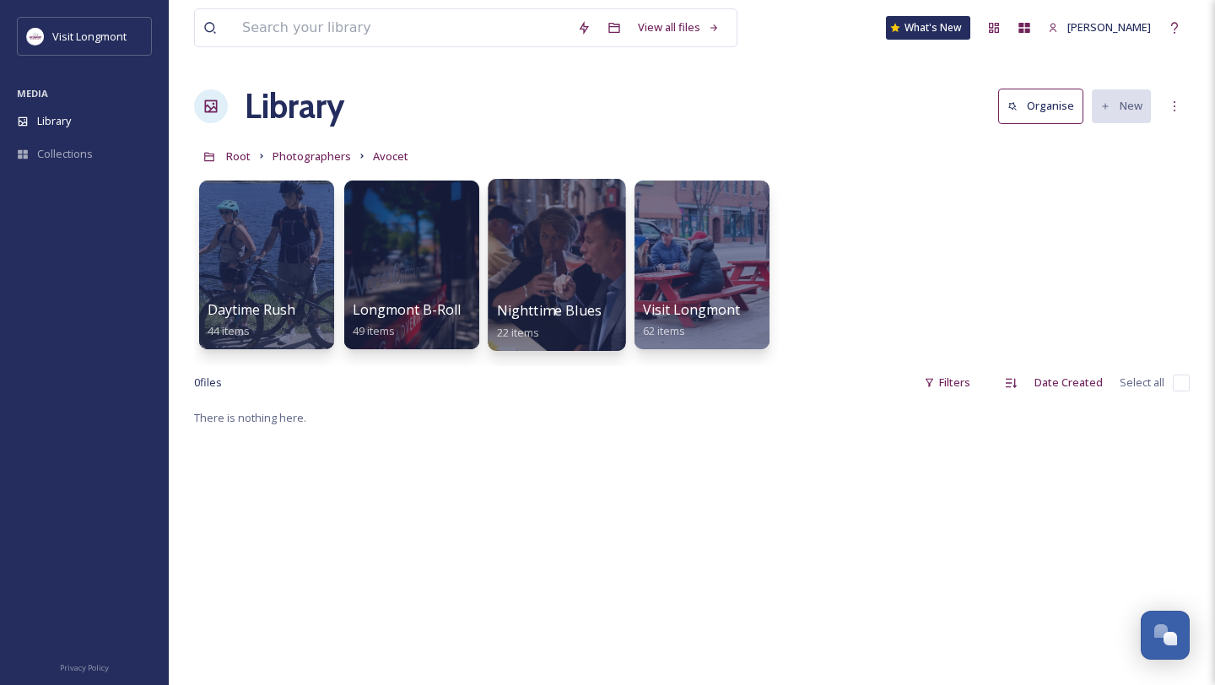
click at [572, 235] on div at bounding box center [557, 265] width 138 height 172
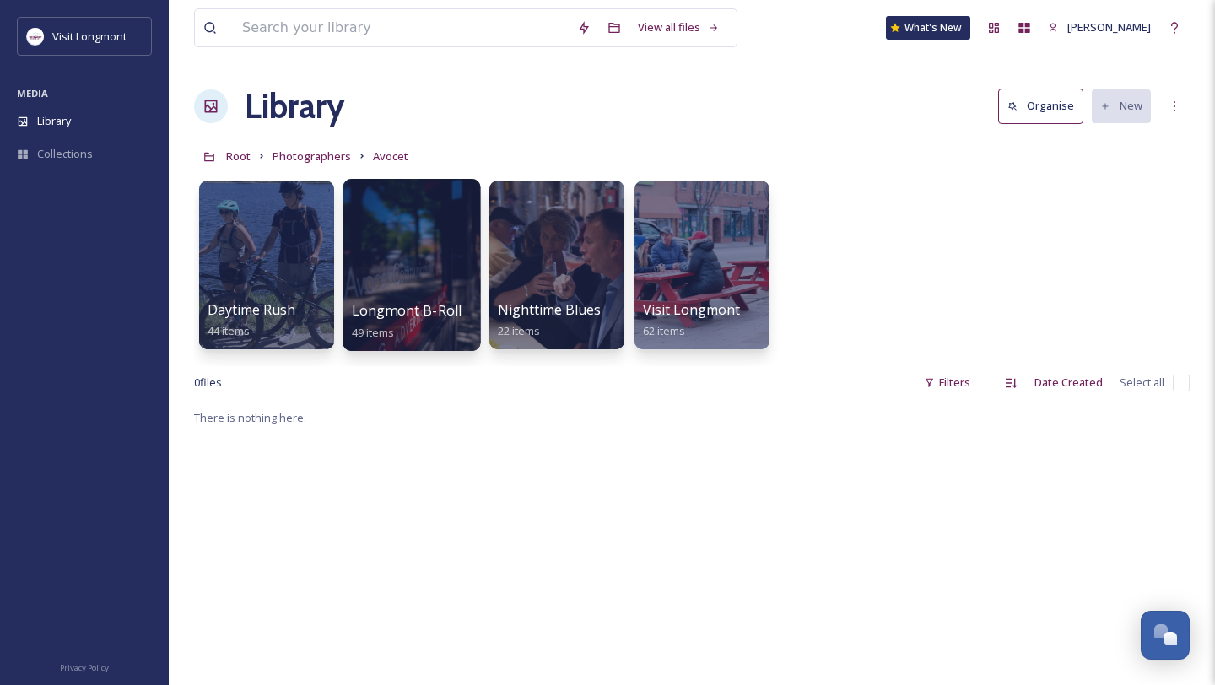
click at [457, 247] on div at bounding box center [412, 265] width 138 height 172
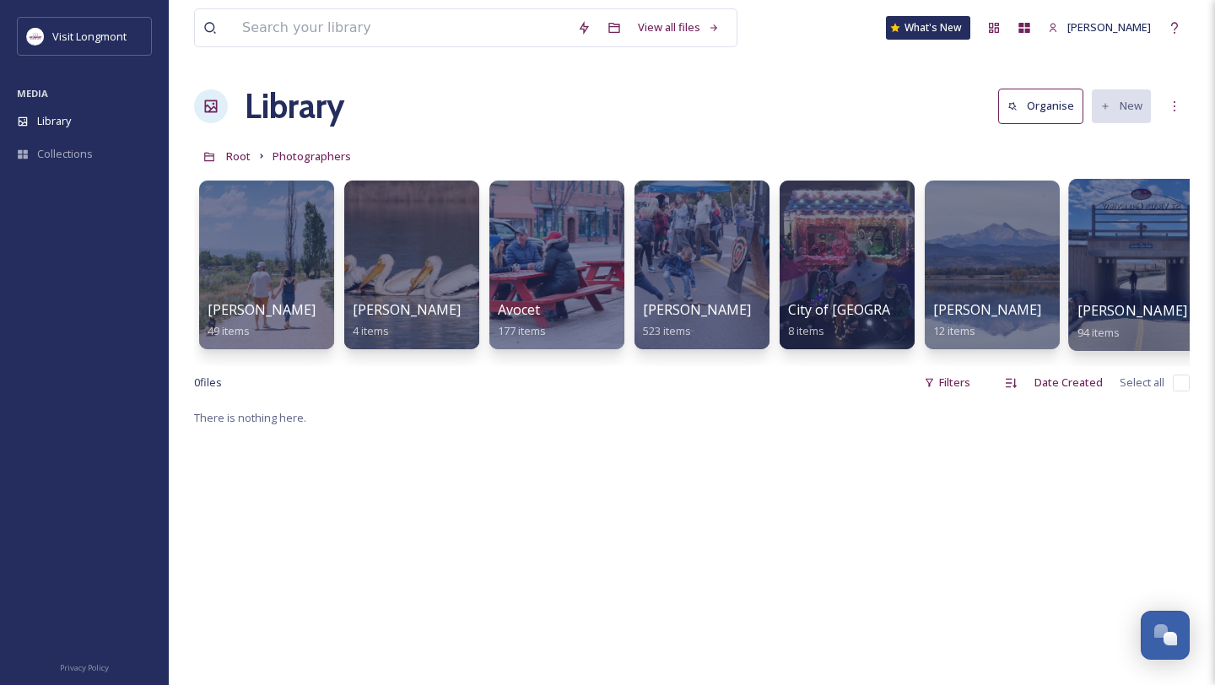
click at [1104, 278] on div at bounding box center [1137, 265] width 138 height 172
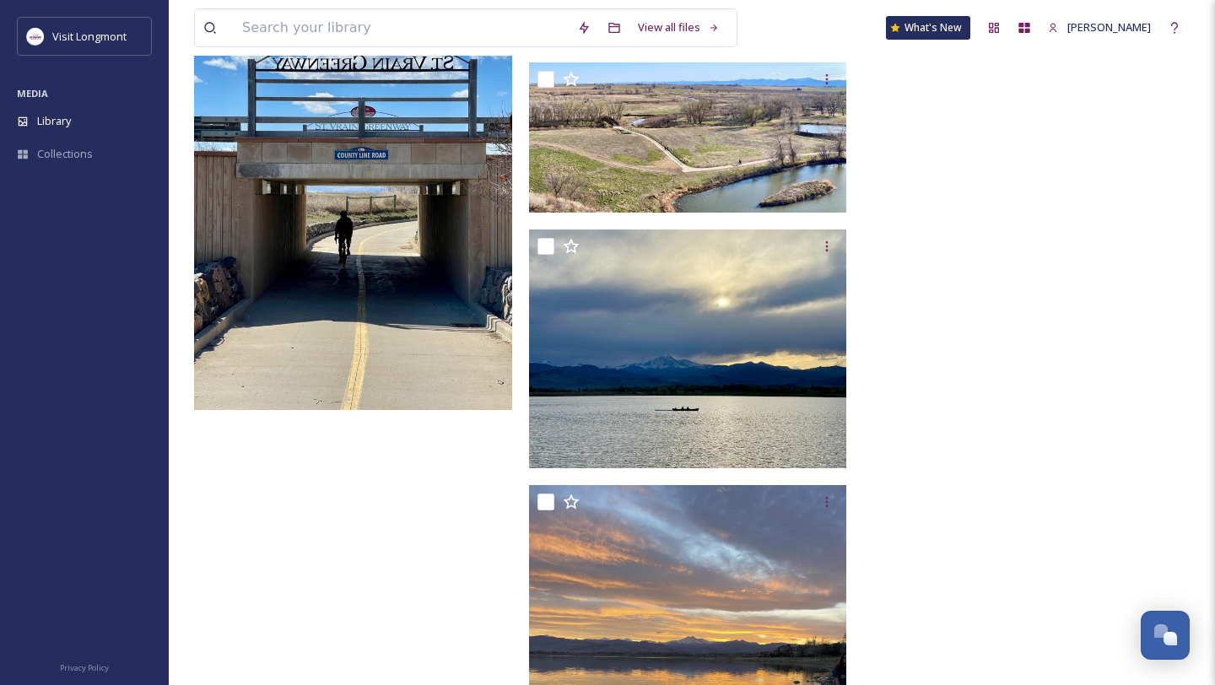
scroll to position [6964, 0]
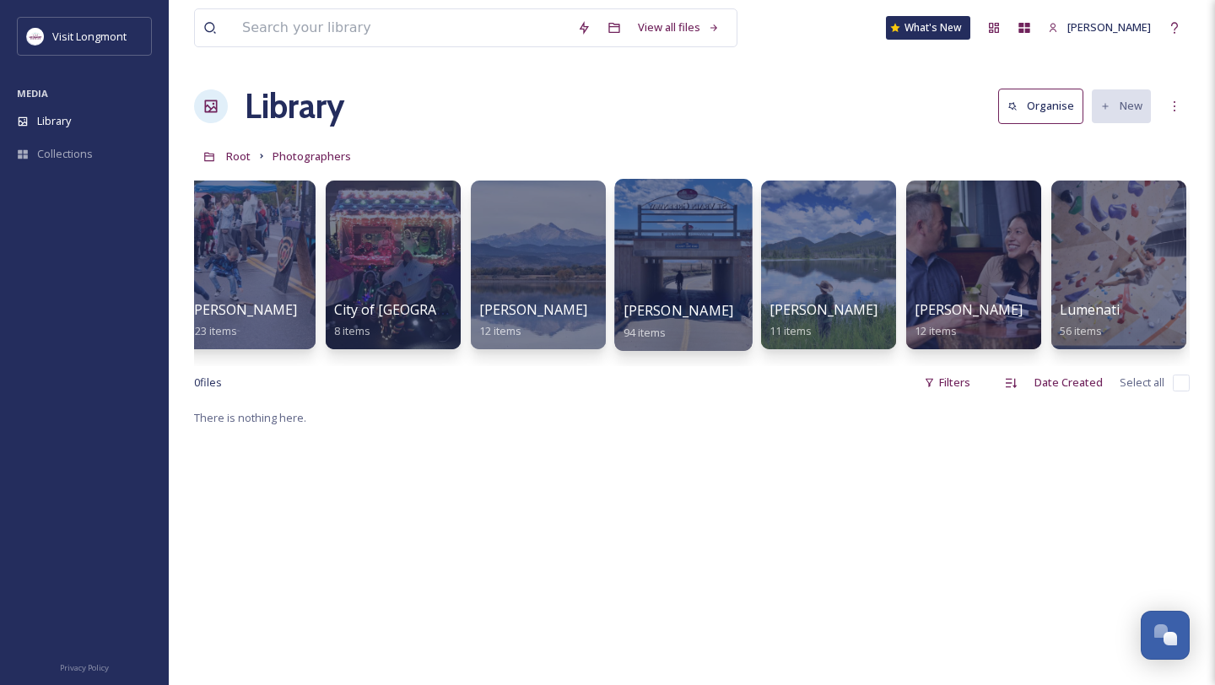
scroll to position [0, 461]
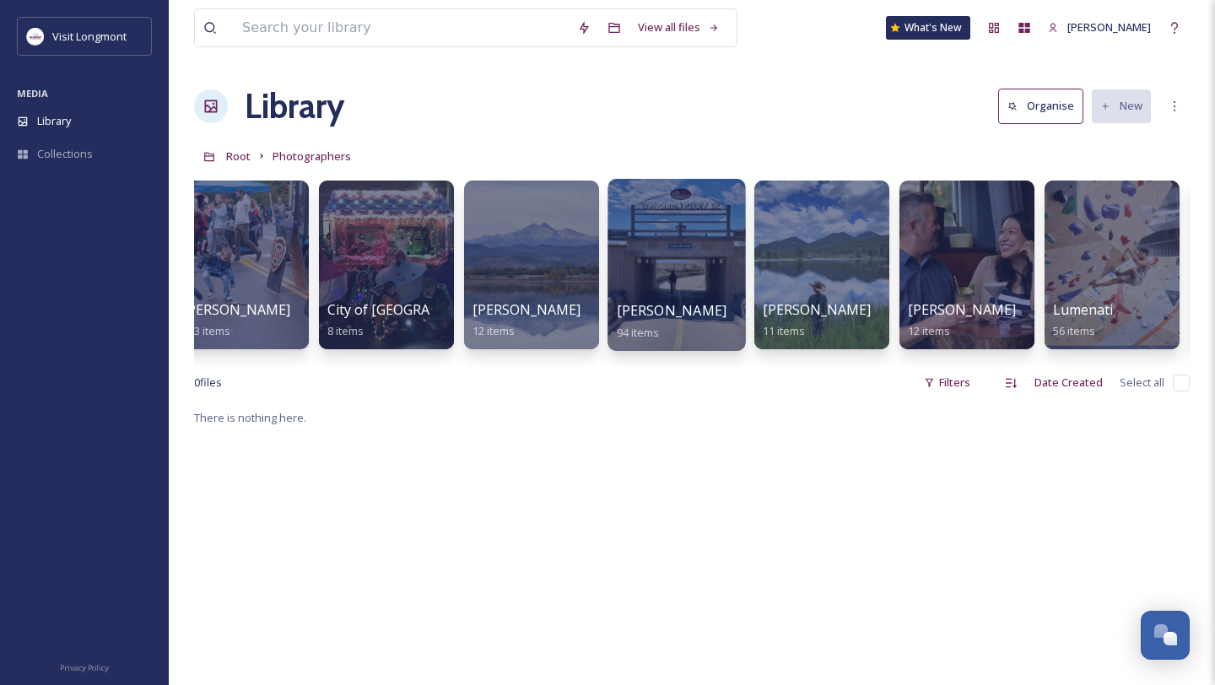
click at [994, 274] on div at bounding box center [966, 265] width 135 height 169
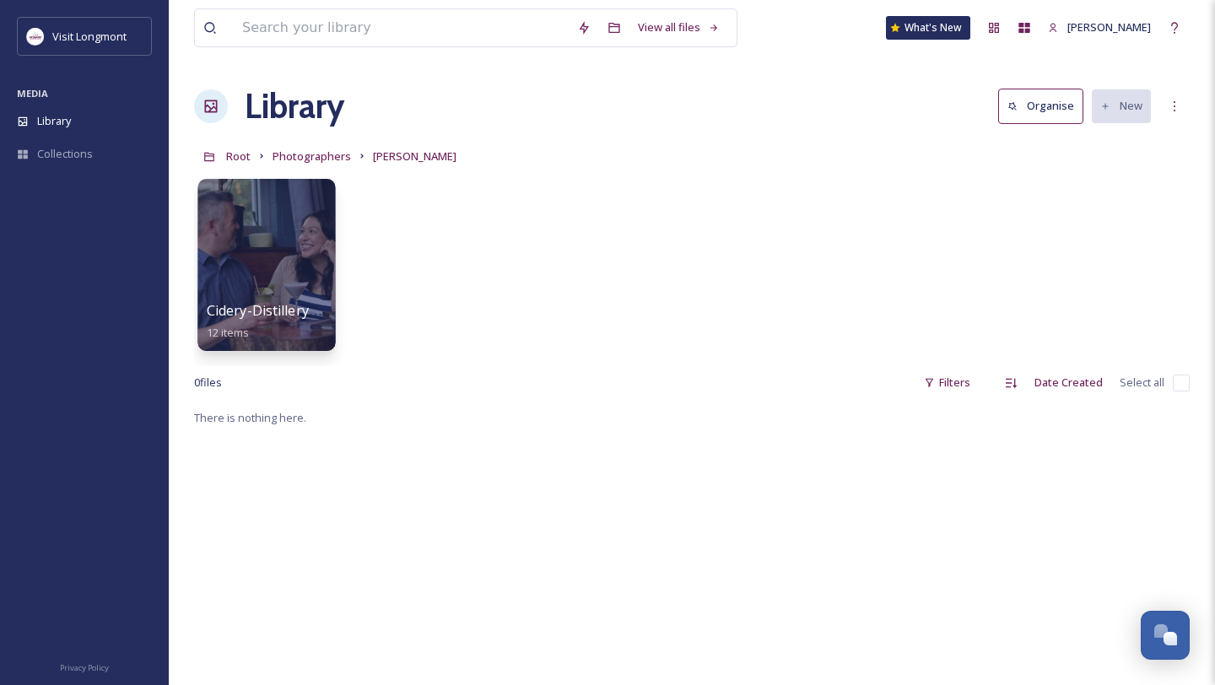
click at [249, 271] on div at bounding box center [266, 265] width 138 height 172
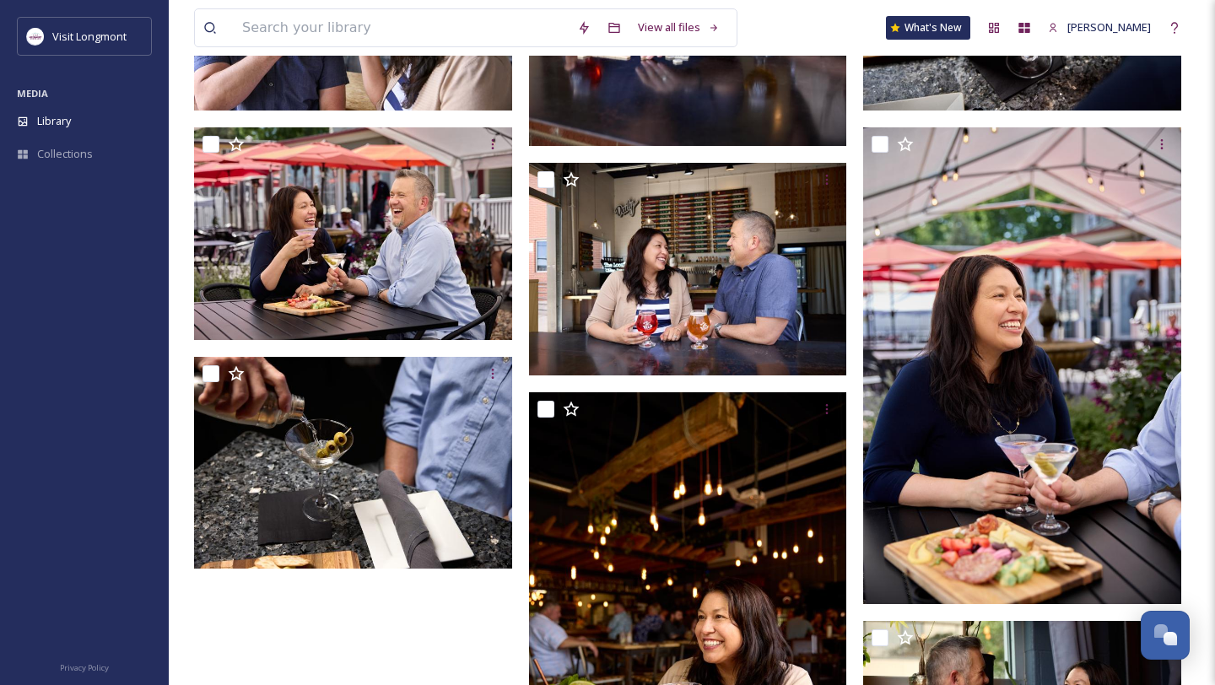
scroll to position [559, 0]
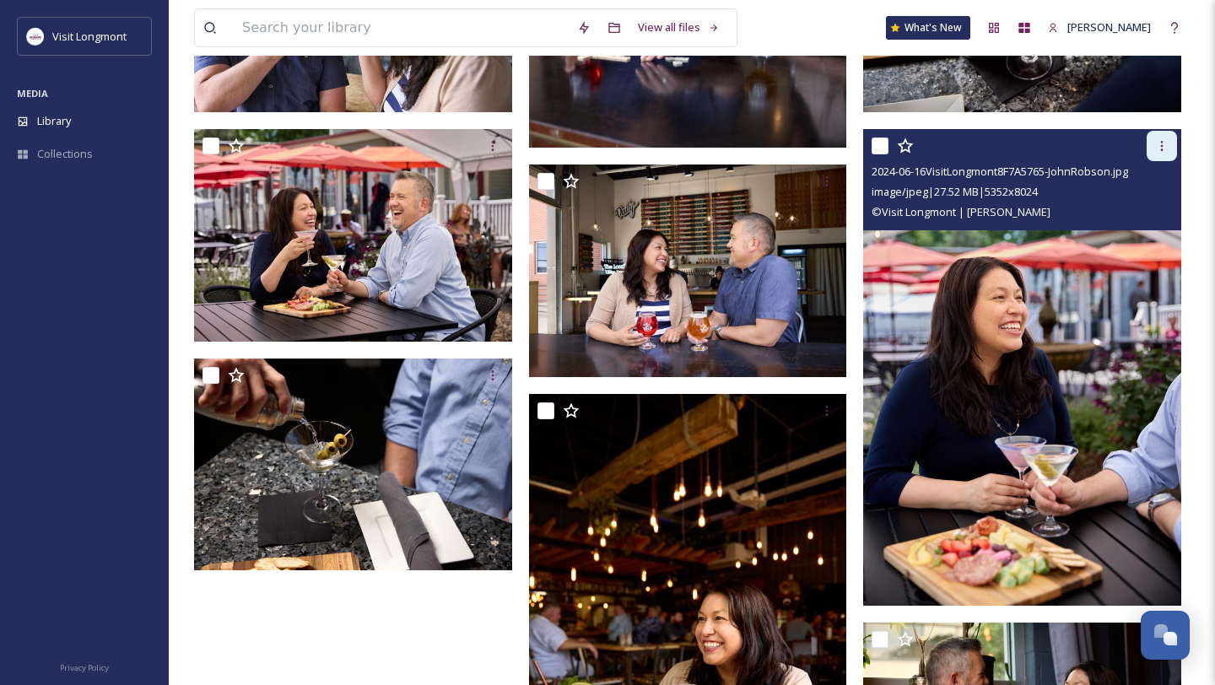
click at [1164, 144] on icon at bounding box center [1161, 145] width 13 height 13
click at [1143, 224] on div "Download" at bounding box center [1142, 215] width 68 height 33
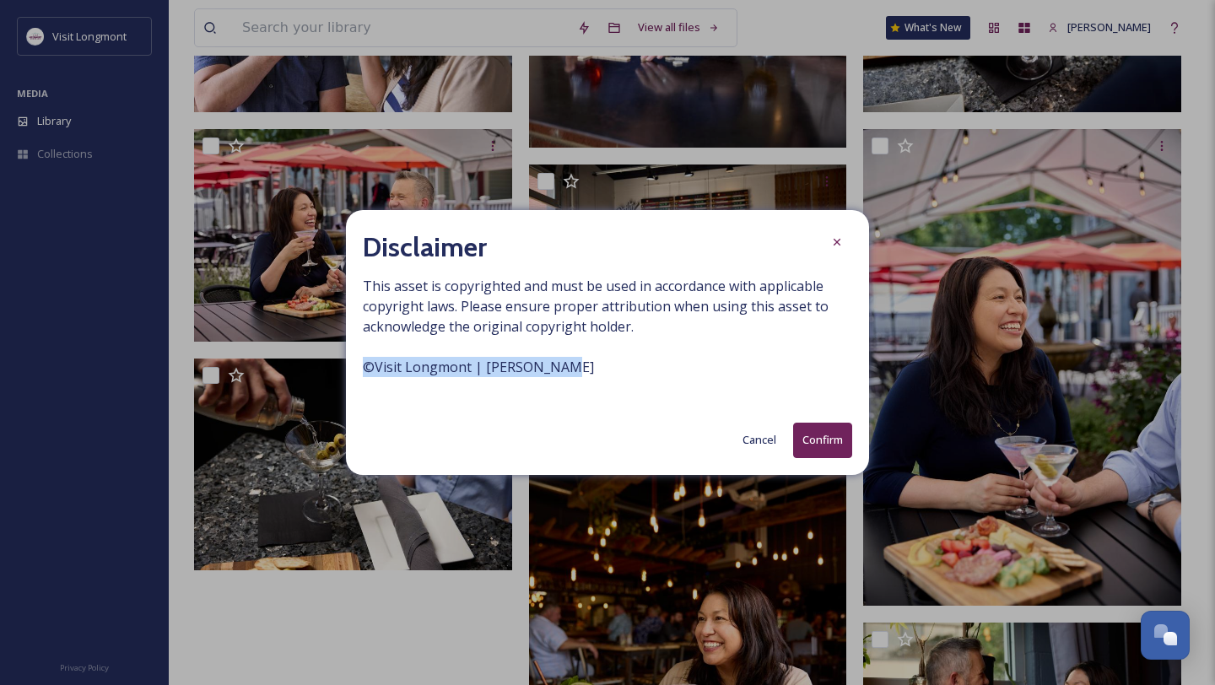
drag, startPoint x: 568, startPoint y: 367, endPoint x: 375, endPoint y: 367, distance: 193.2
click at [341, 369] on div "Disclaimer This asset is copyrighted and must be used in accordance with applic…" at bounding box center [607, 342] width 1215 height 685
copy span "© Visit Longmont | John Robson"
click at [812, 429] on button "Confirm" at bounding box center [822, 440] width 59 height 35
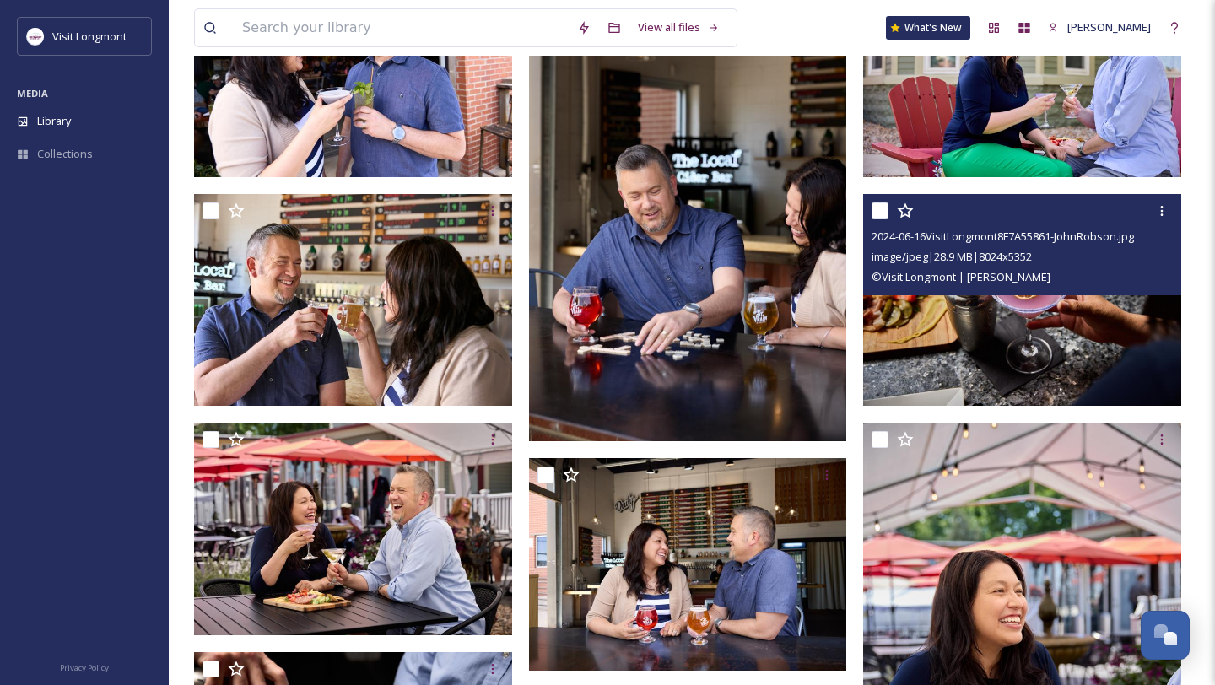
scroll to position [274, 0]
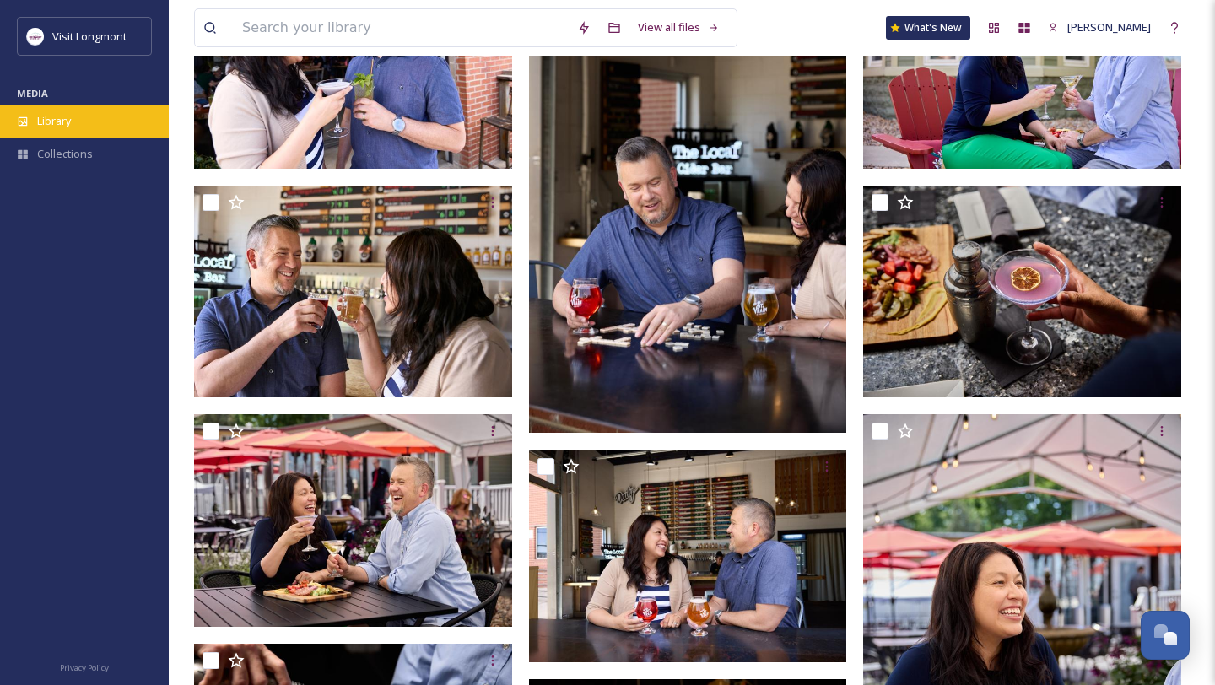
click at [59, 114] on span "Library" at bounding box center [54, 121] width 34 height 16
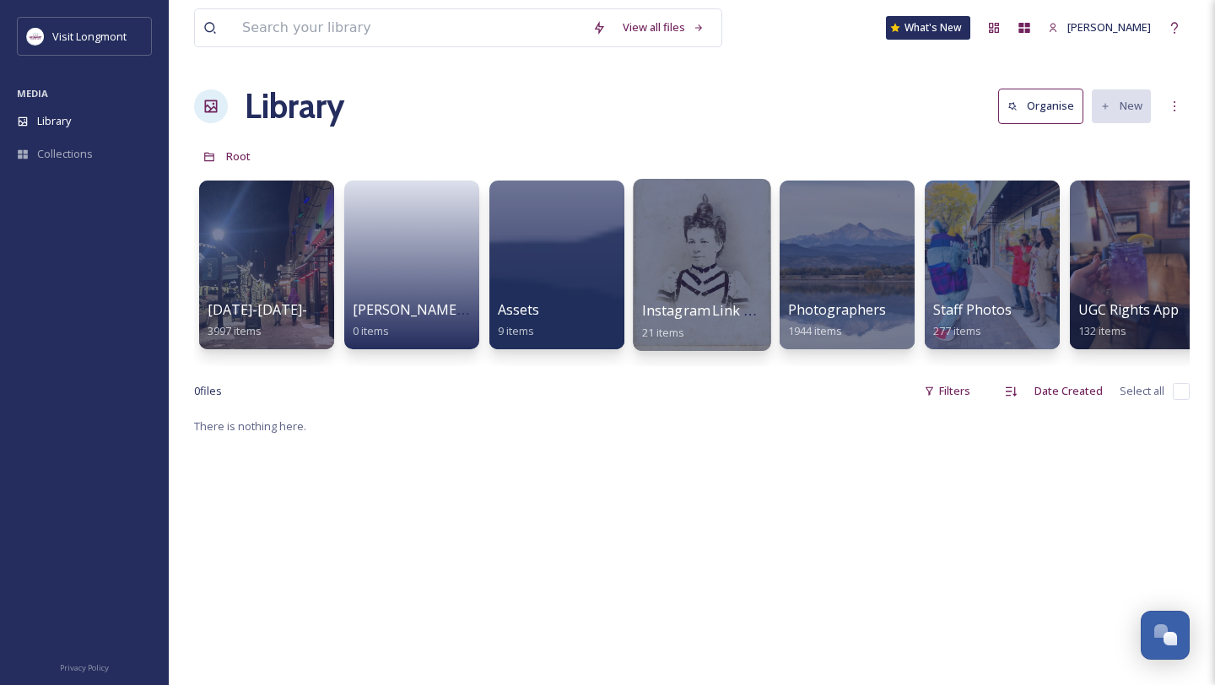
click at [682, 248] on div at bounding box center [702, 265] width 138 height 172
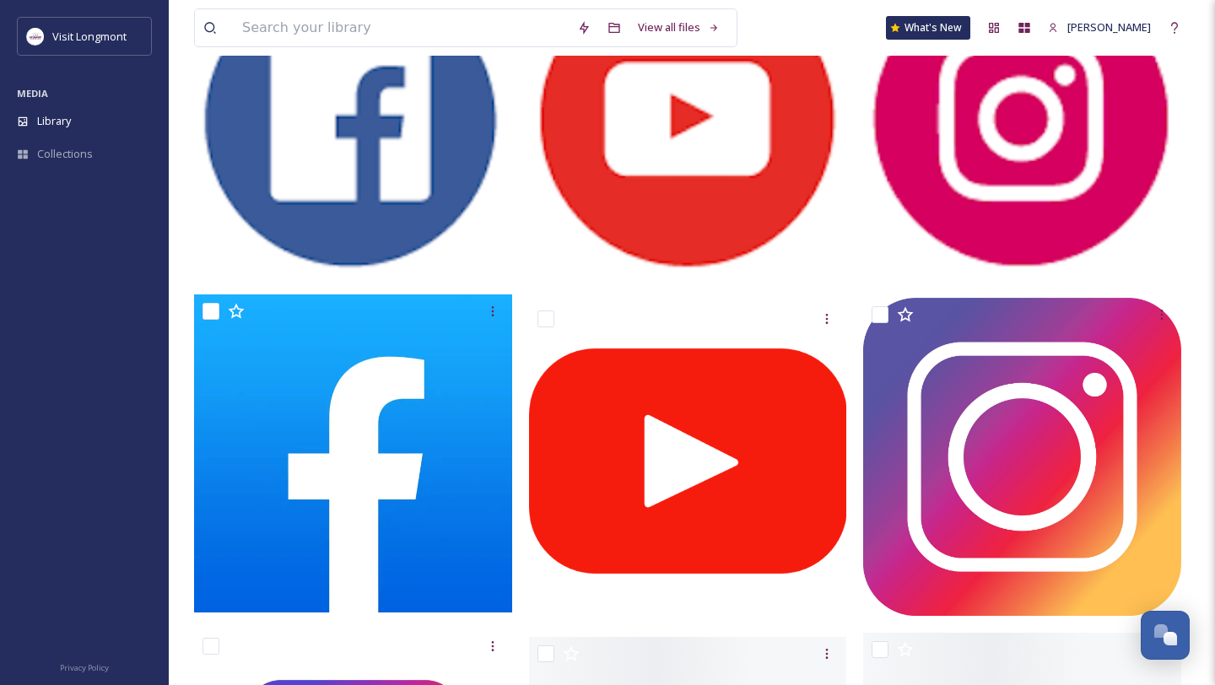
scroll to position [297, 0]
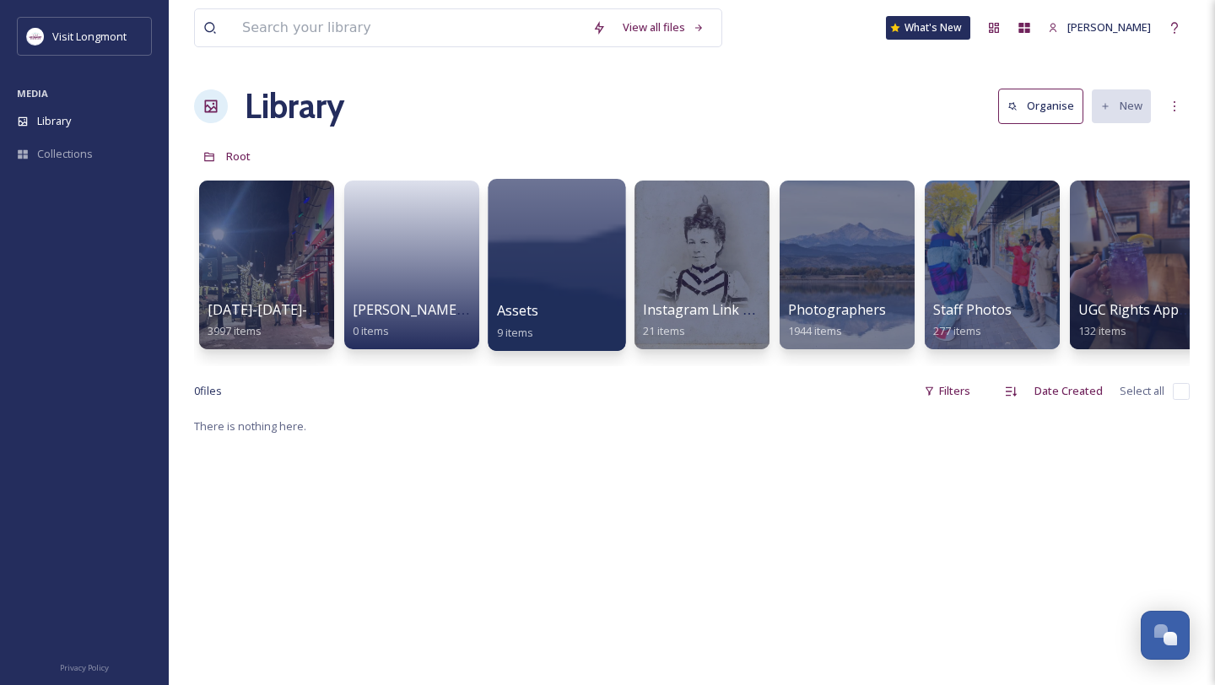
click at [564, 286] on div at bounding box center [557, 265] width 138 height 172
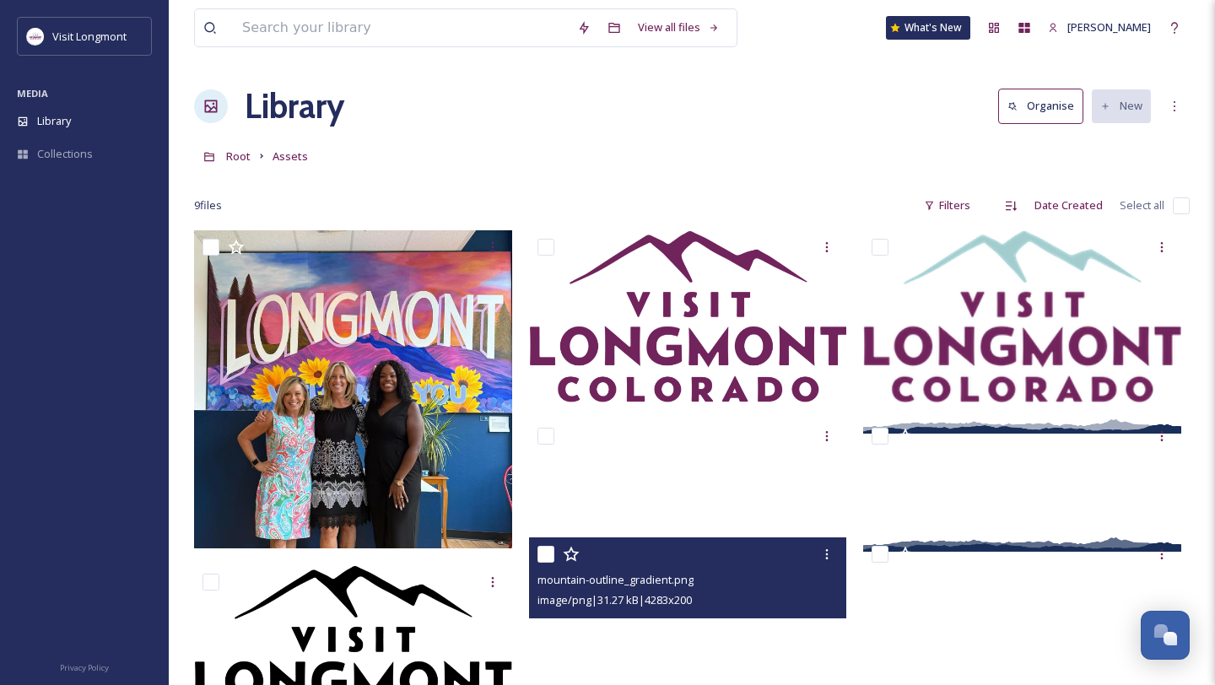
scroll to position [230, 0]
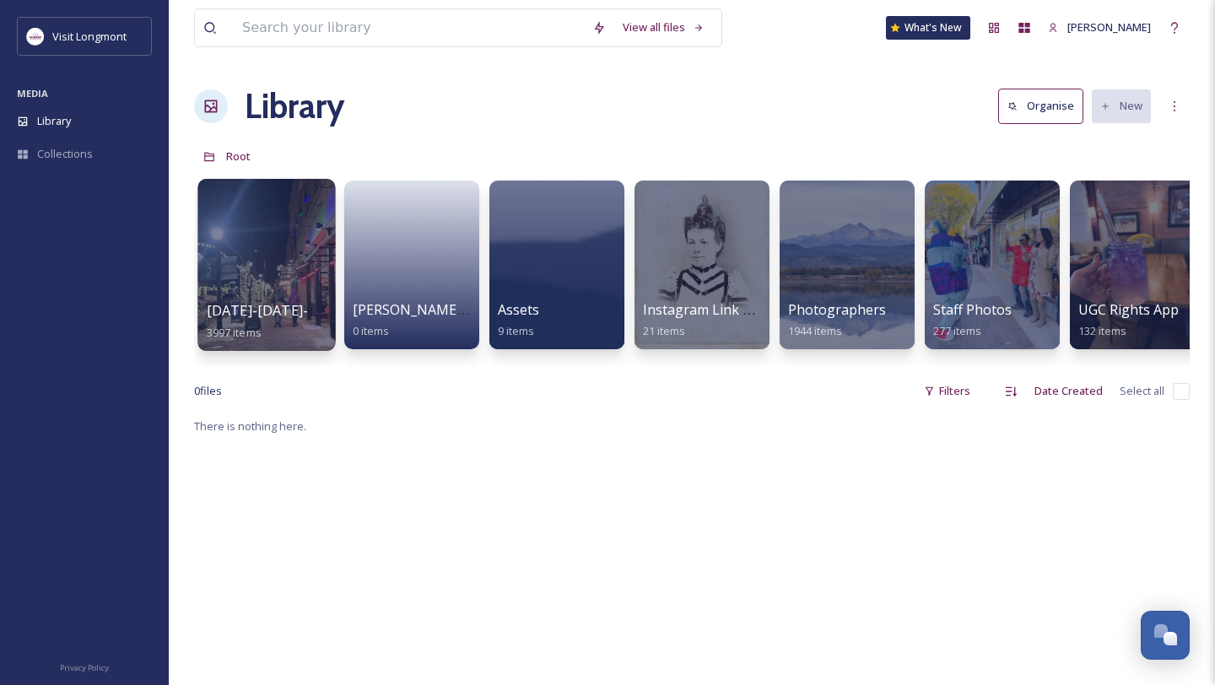
click at [296, 292] on div at bounding box center [266, 265] width 138 height 172
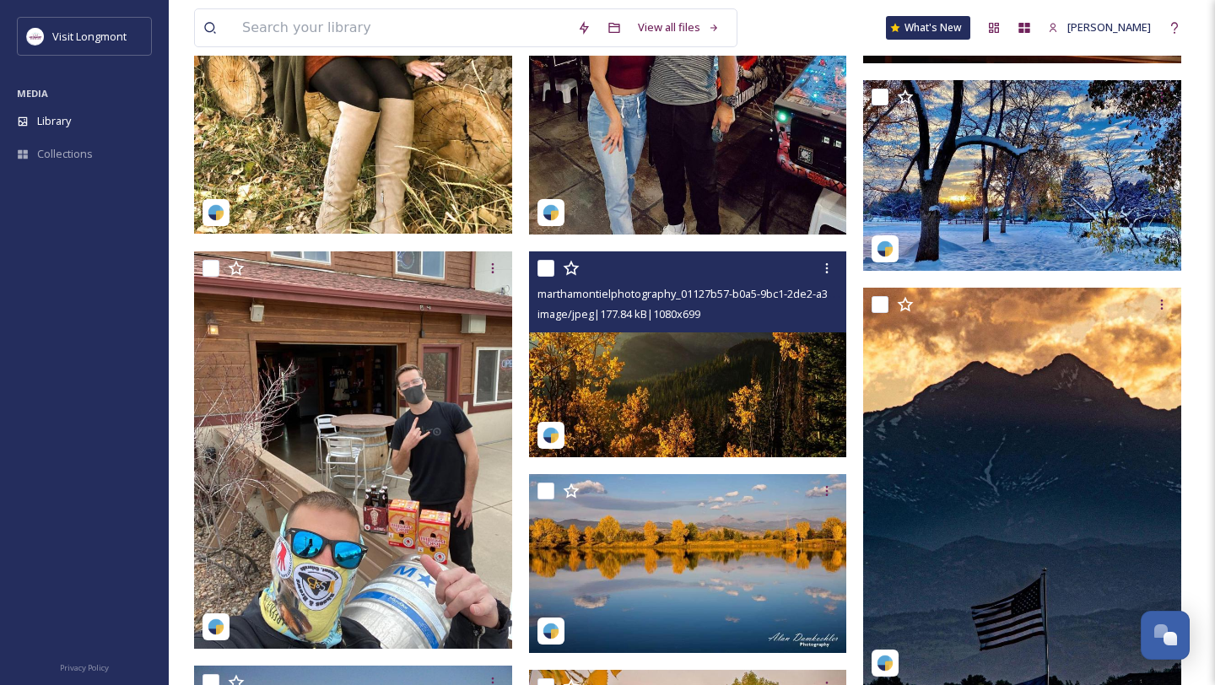
scroll to position [21697, 0]
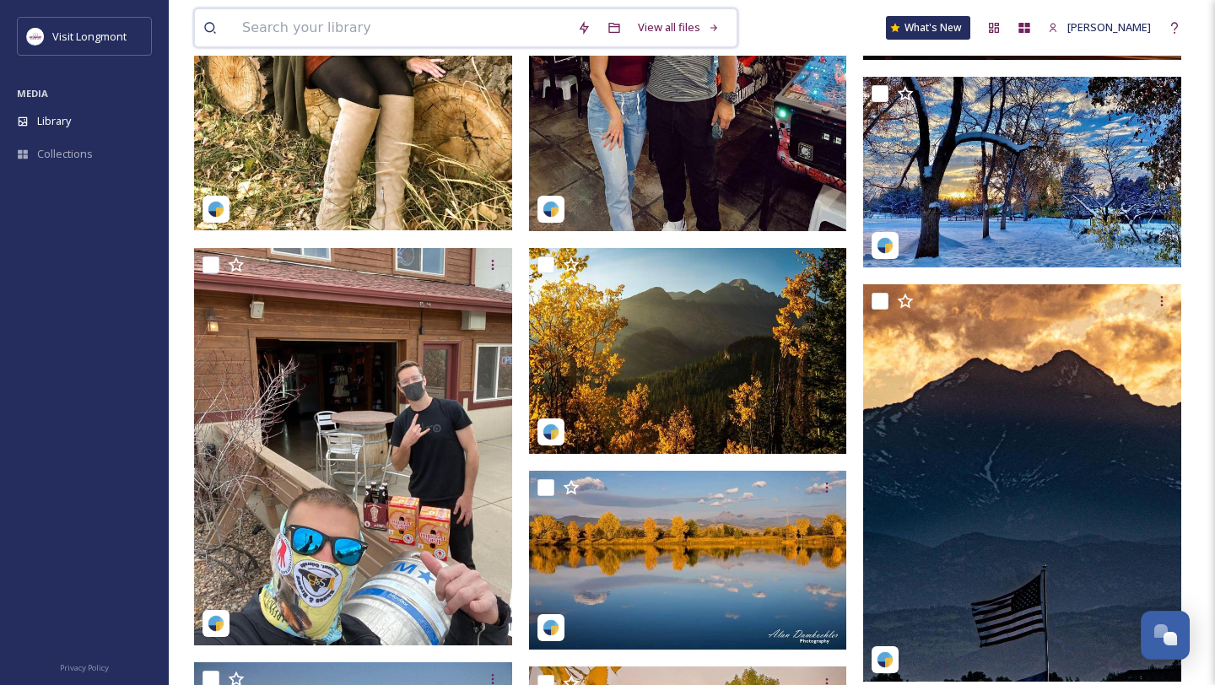
click at [402, 41] on input at bounding box center [401, 27] width 335 height 37
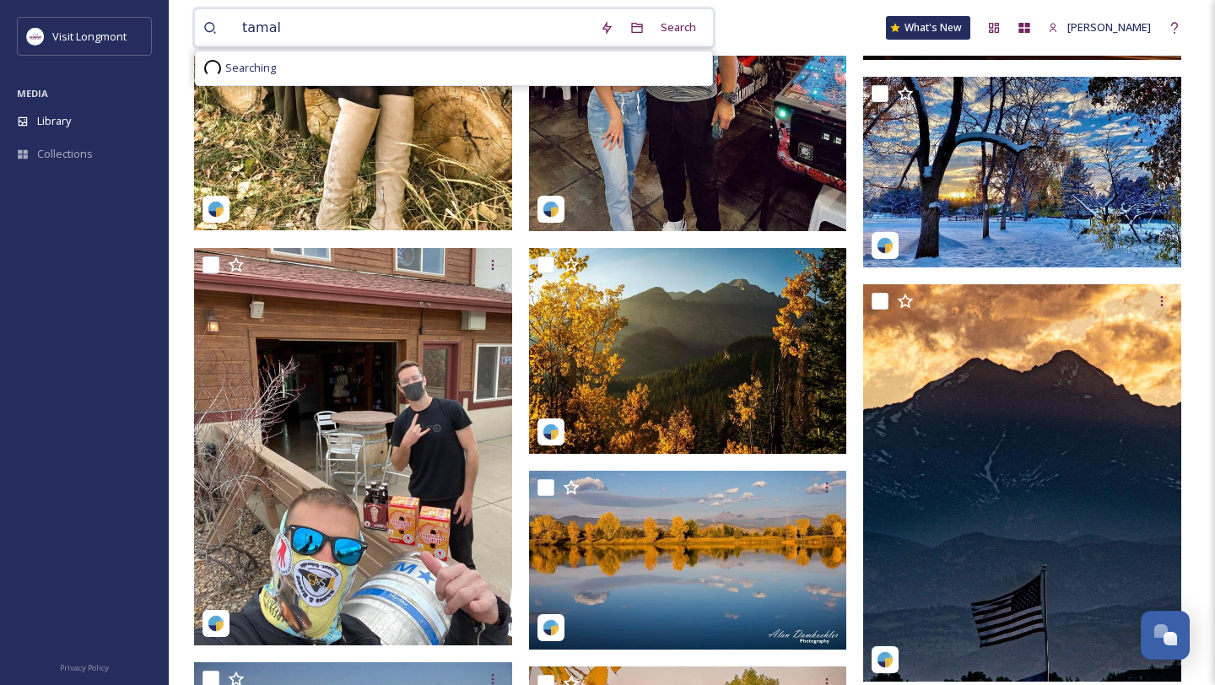
type input "tamale"
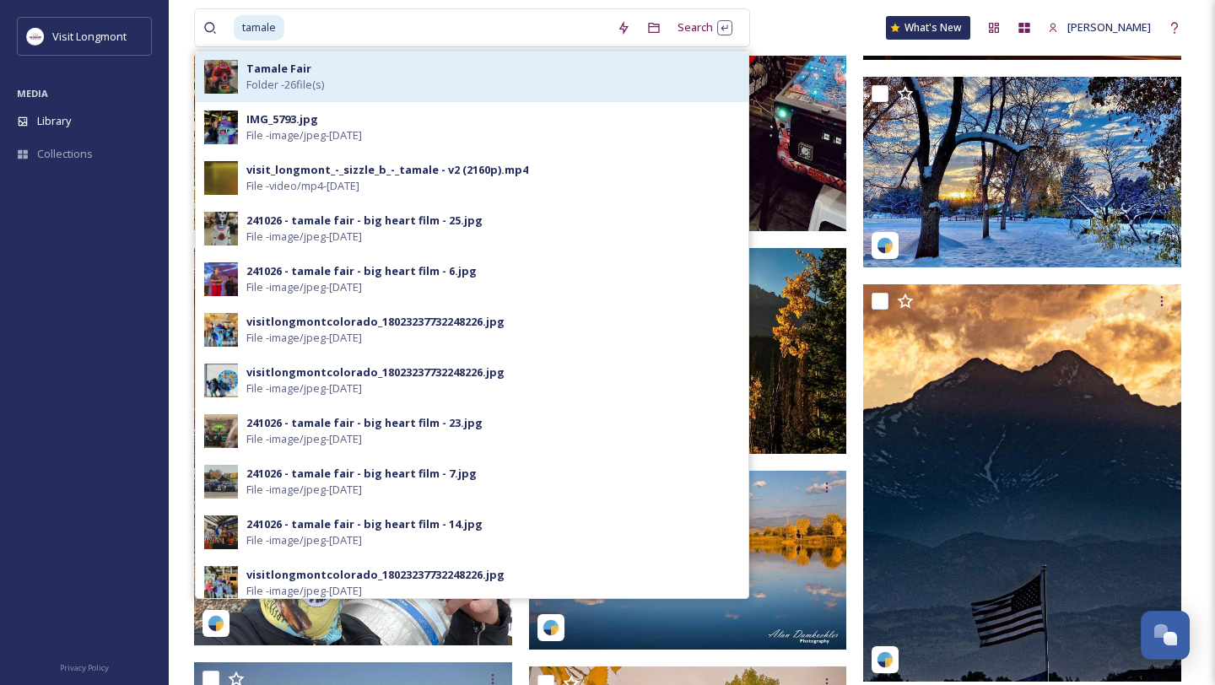
click at [411, 94] on div "Tamale Fair Folder - 26 file(s)" at bounding box center [472, 76] width 553 height 51
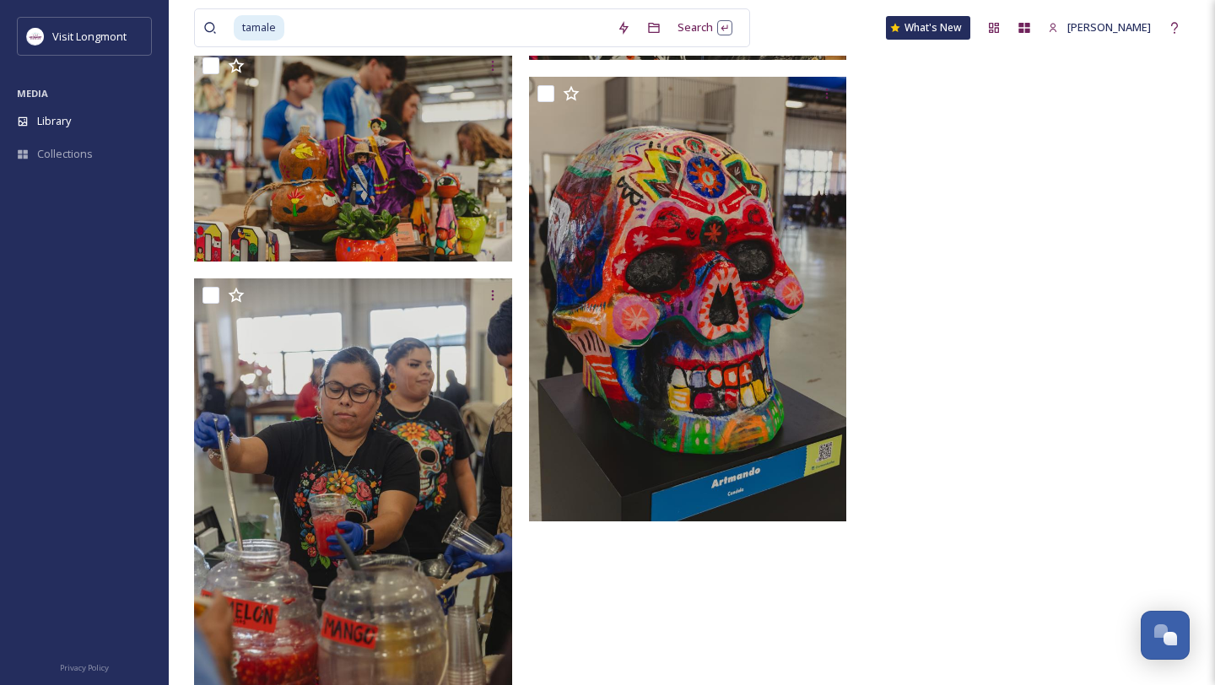
scroll to position [3012, 0]
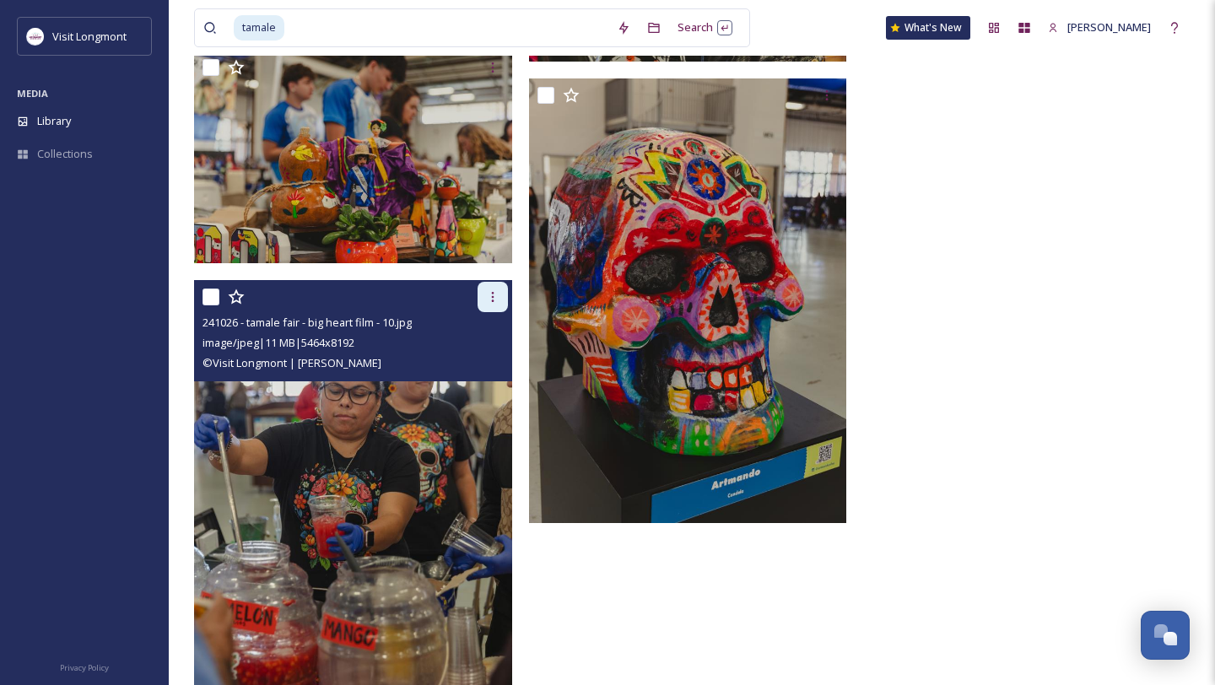
click at [492, 308] on div at bounding box center [492, 297] width 30 height 30
click at [478, 359] on span "Download" at bounding box center [472, 367] width 51 height 16
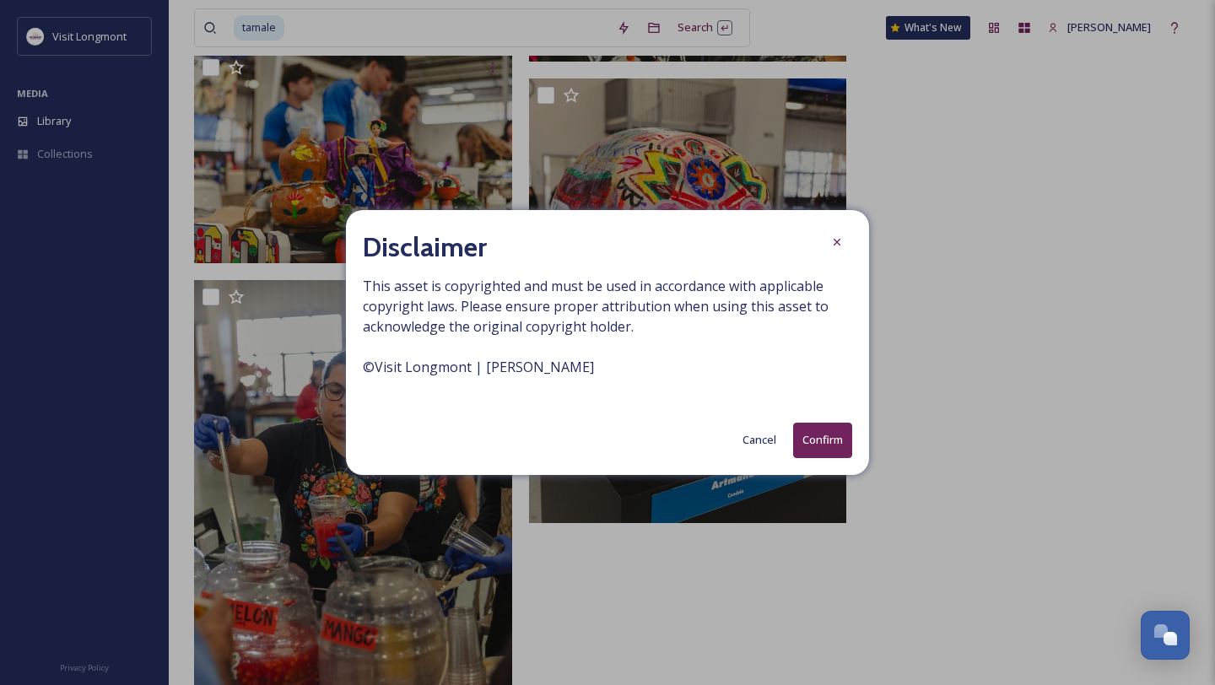
click at [596, 364] on span "This asset is copyrighted and must be used in accordance with applicable copyri…" at bounding box center [607, 336] width 489 height 121
copy span "© Visit Longmont | [PERSON_NAME]"
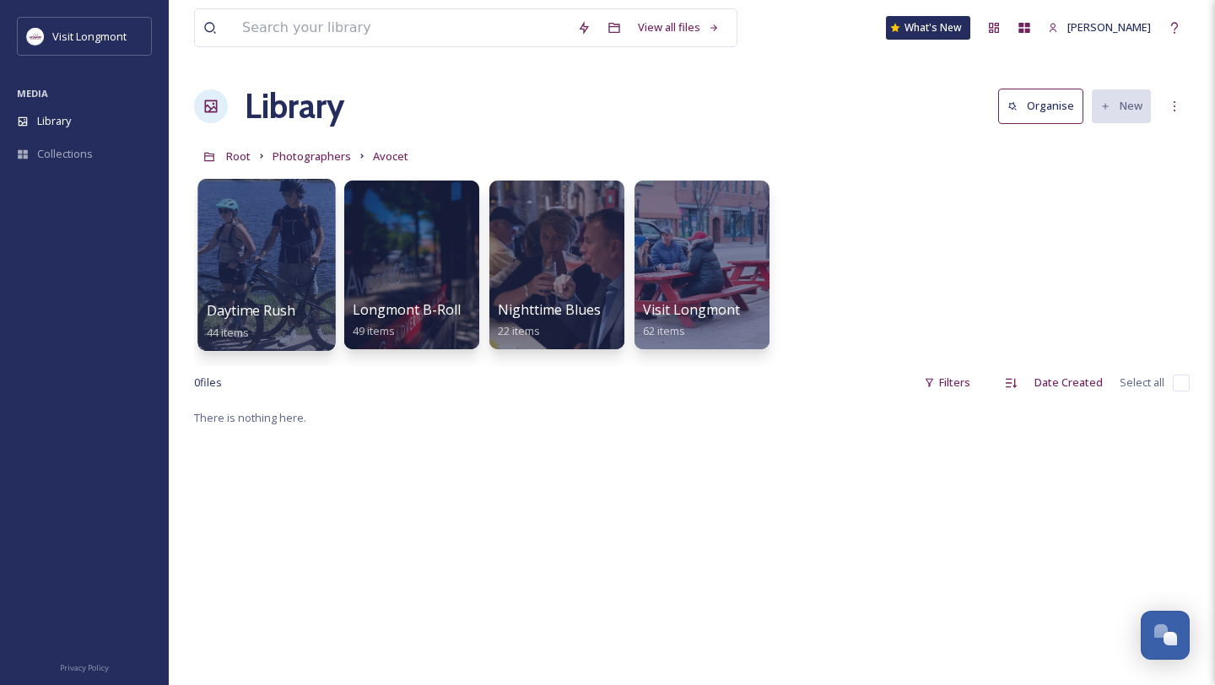
click at [265, 323] on div "Daytime Rush 44 items" at bounding box center [267, 321] width 121 height 42
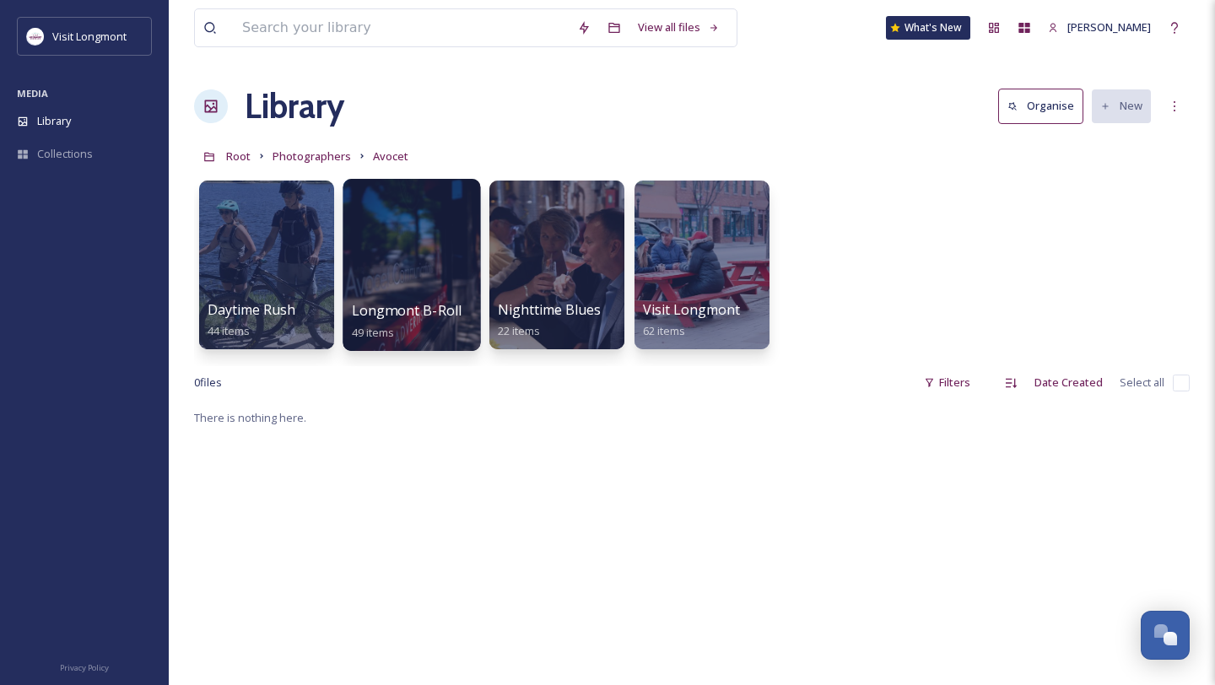
click at [375, 296] on div at bounding box center [412, 265] width 138 height 172
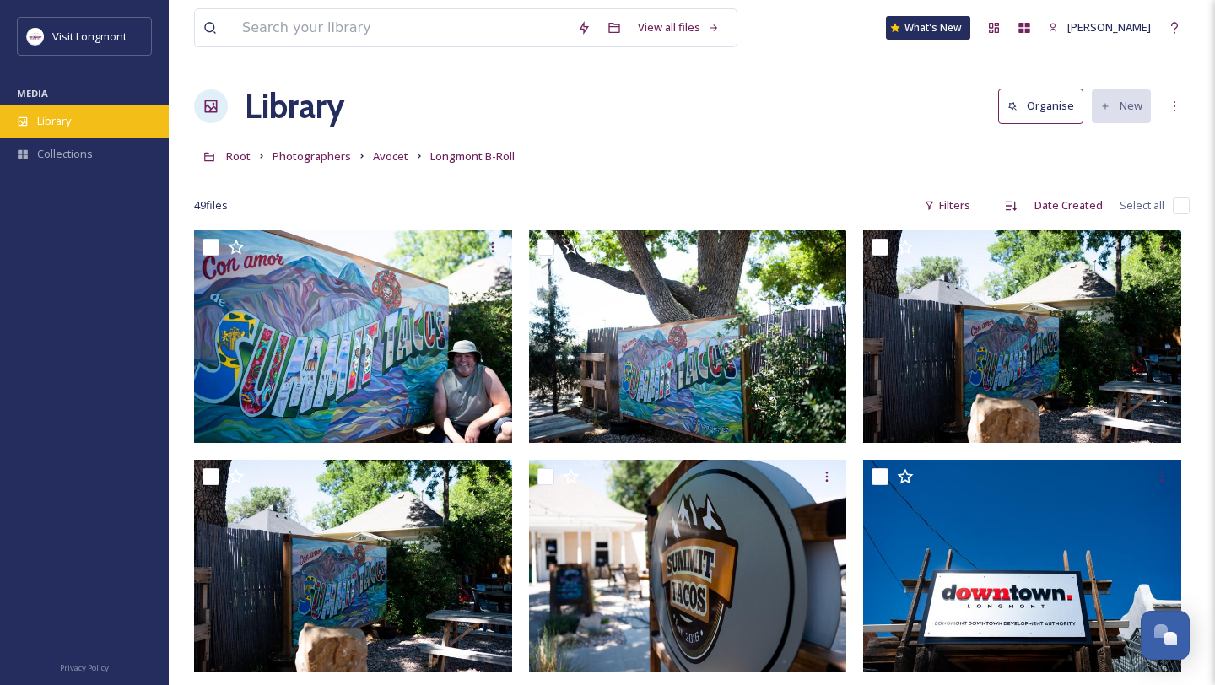
click at [122, 132] on div "Library" at bounding box center [84, 121] width 169 height 33
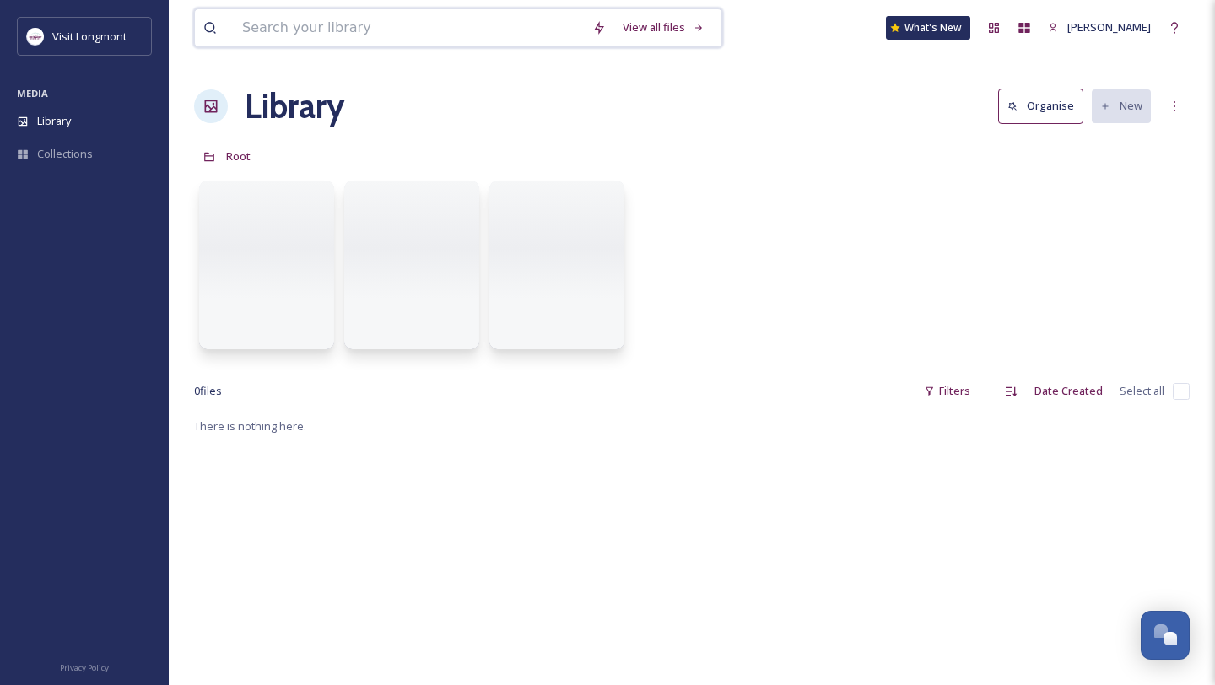
click at [310, 24] on input at bounding box center [409, 27] width 350 height 37
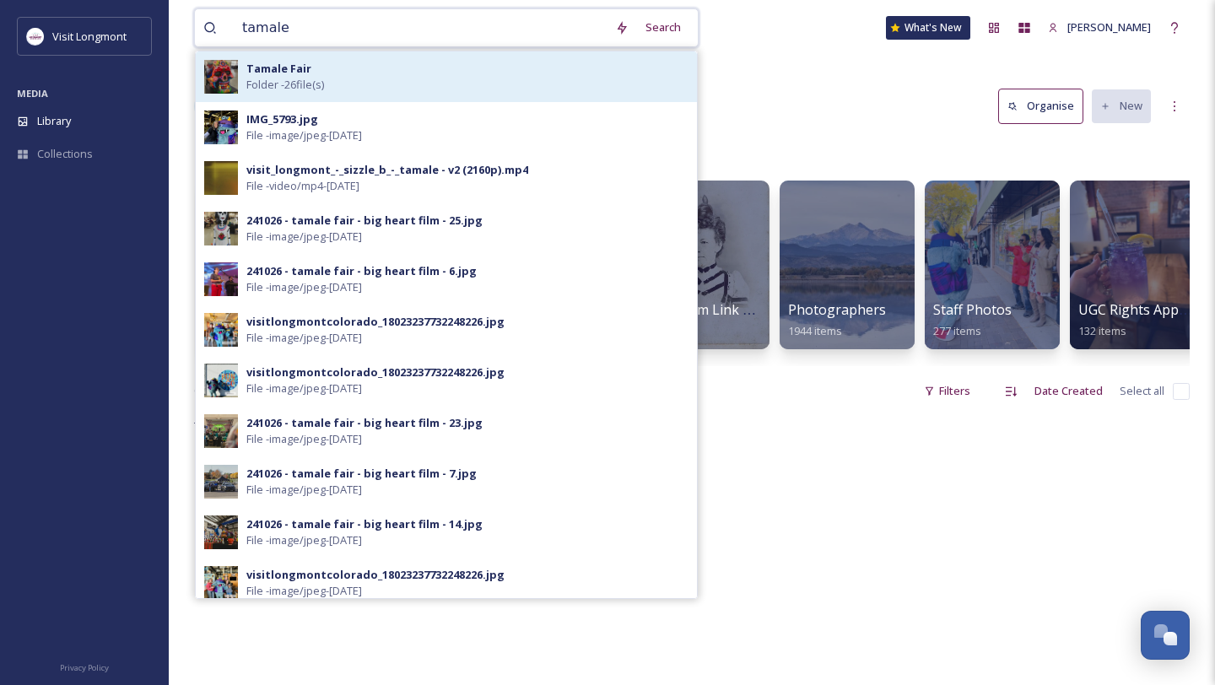
type input "tamale"
click at [331, 77] on div "Tamale Fair Folder - 26 file(s)" at bounding box center [467, 77] width 442 height 32
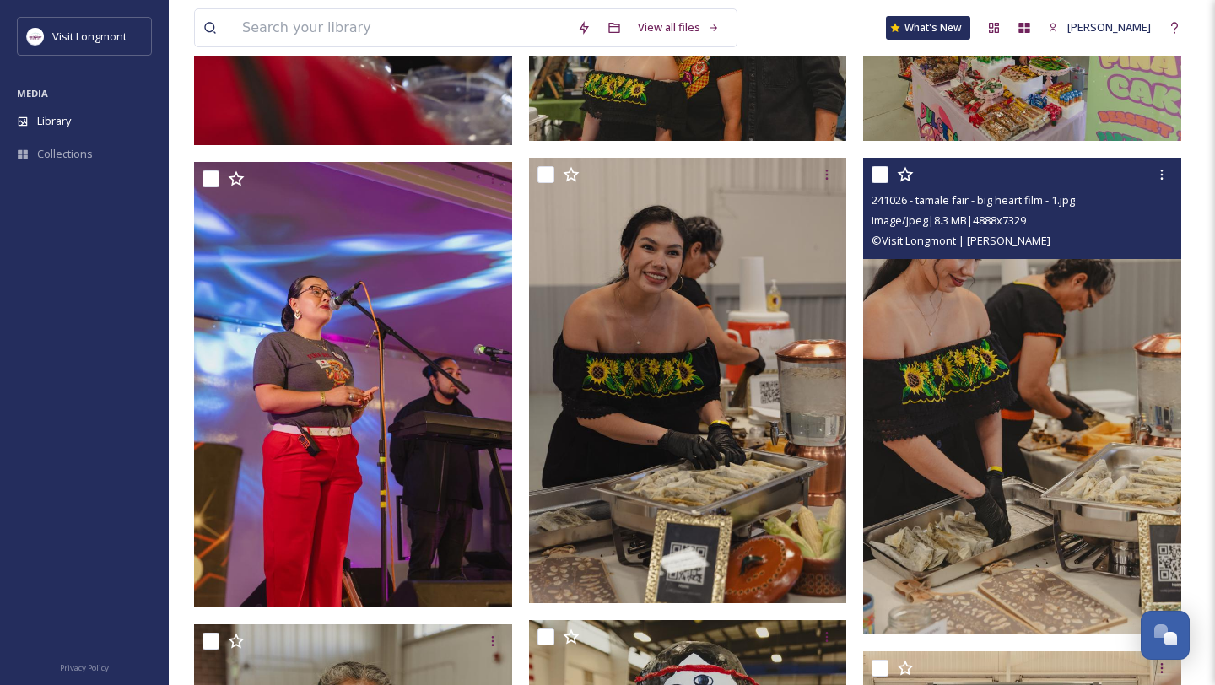
scroll to position [512, 0]
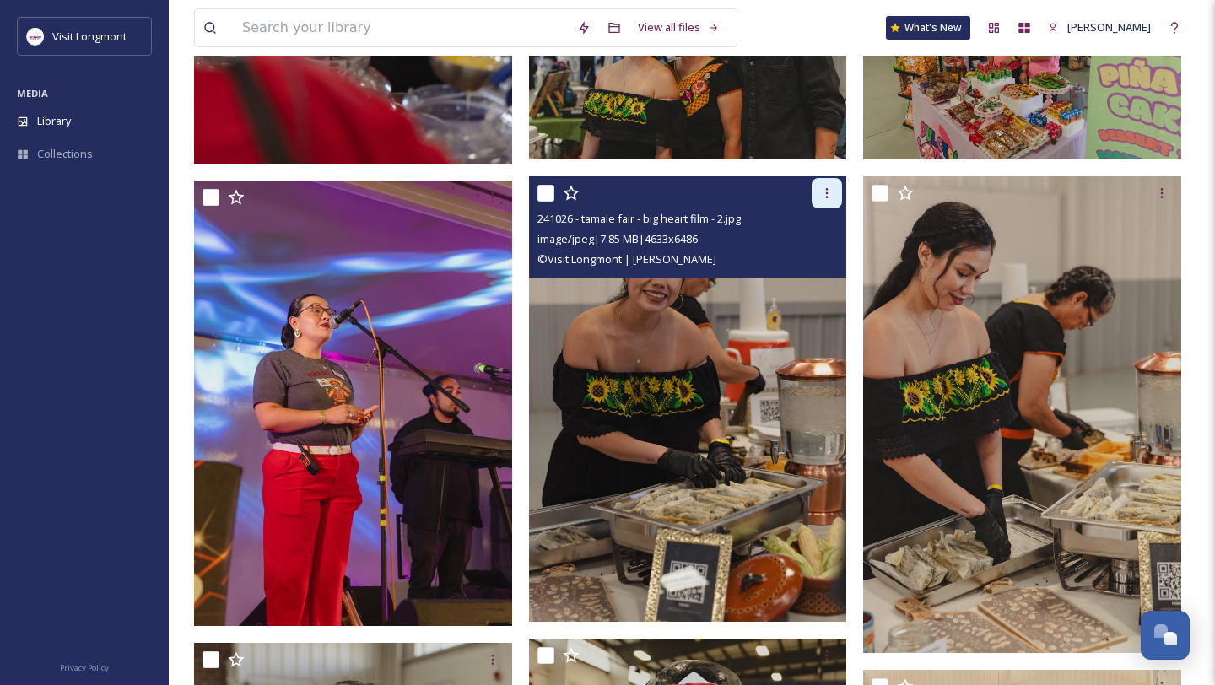
click at [818, 197] on div at bounding box center [827, 193] width 30 height 30
click at [818, 262] on span "Download" at bounding box center [806, 263] width 51 height 16
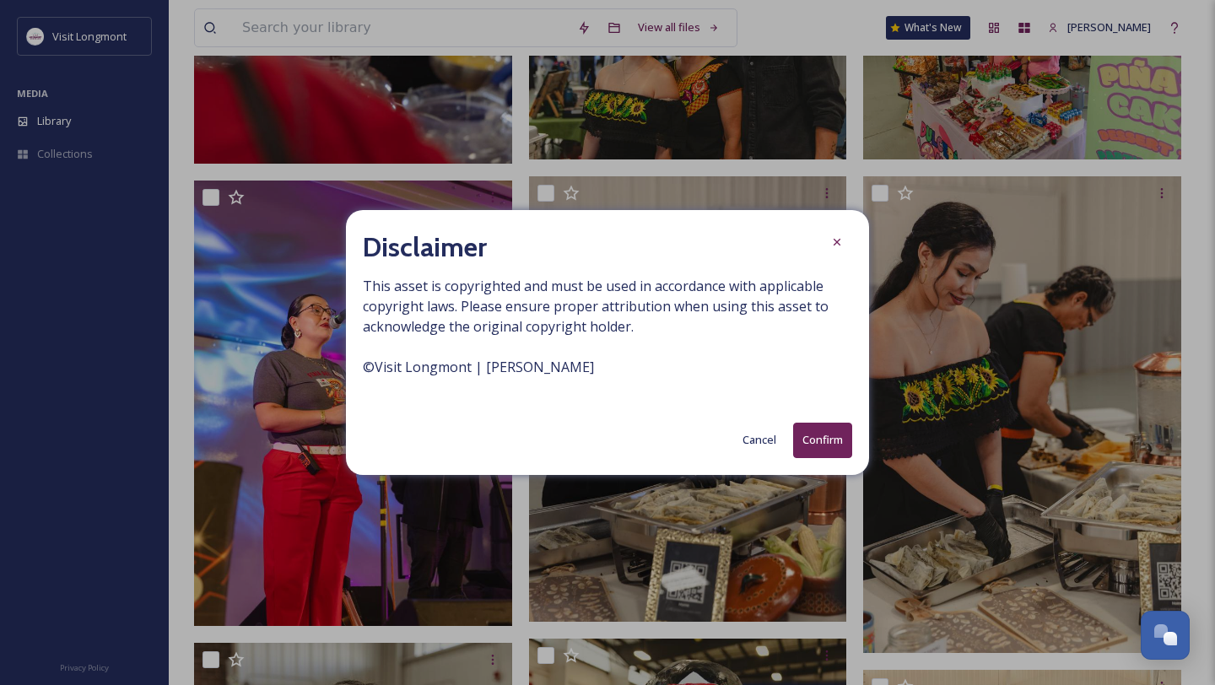
click at [532, 375] on span "This asset is copyrighted and must be used in accordance with applicable copyri…" at bounding box center [607, 336] width 489 height 121
copy span "© Visit Longmont | [PERSON_NAME]"
click at [827, 440] on button "Confirm" at bounding box center [822, 440] width 59 height 35
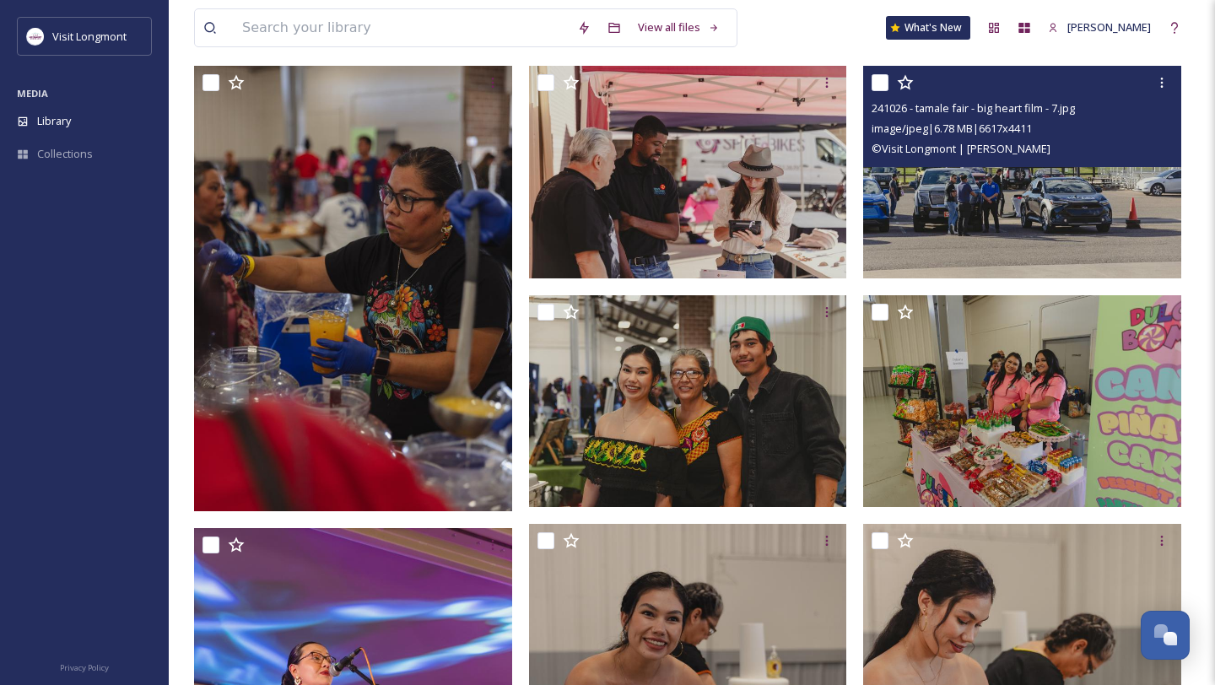
scroll to position [173, 0]
